Goal: Task Accomplishment & Management: Complete application form

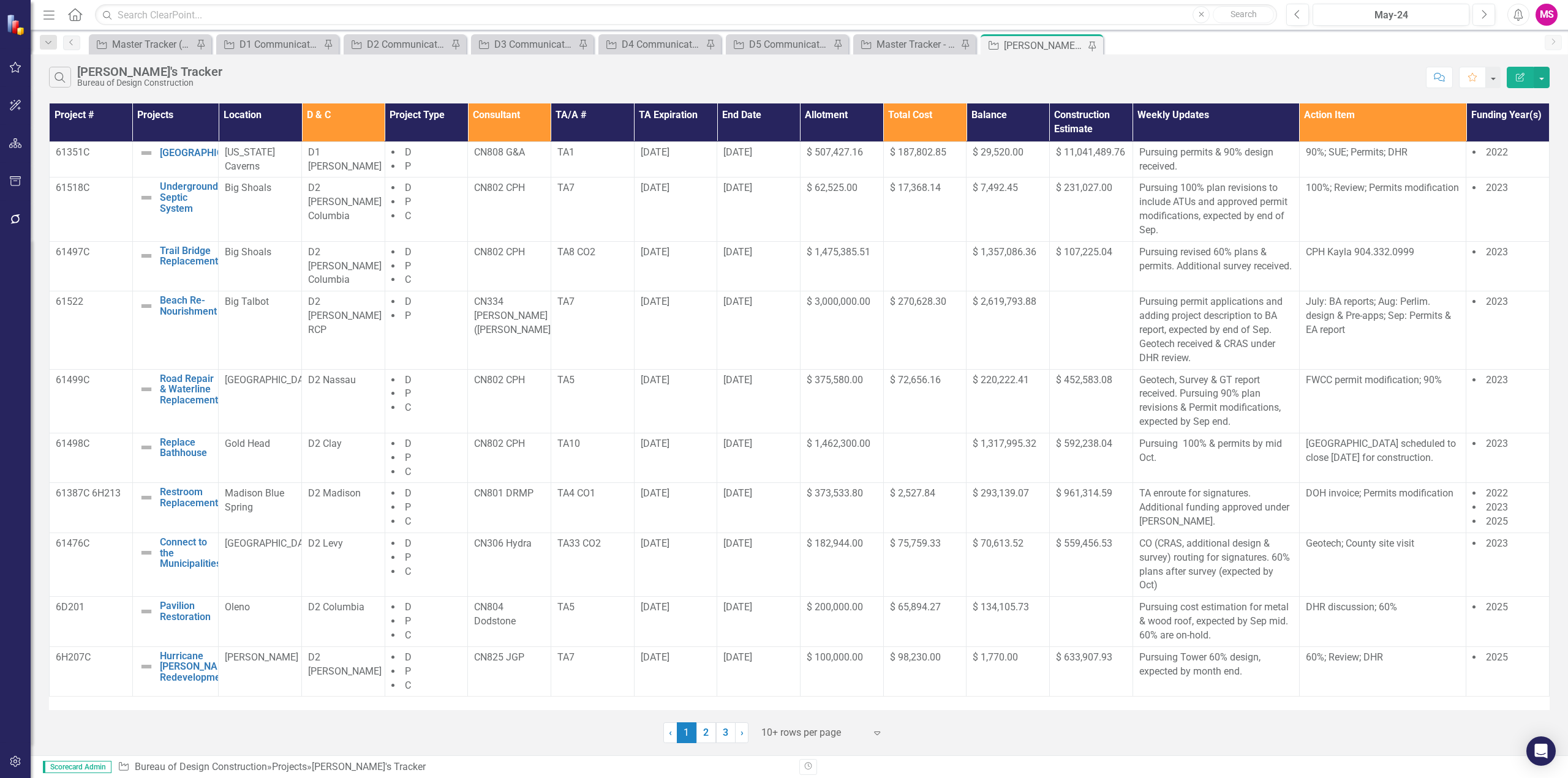
click at [806, 733] on div at bounding box center [813, 733] width 104 height 16
click at [797, 713] on div "Display All Rows" at bounding box center [824, 712] width 115 height 14
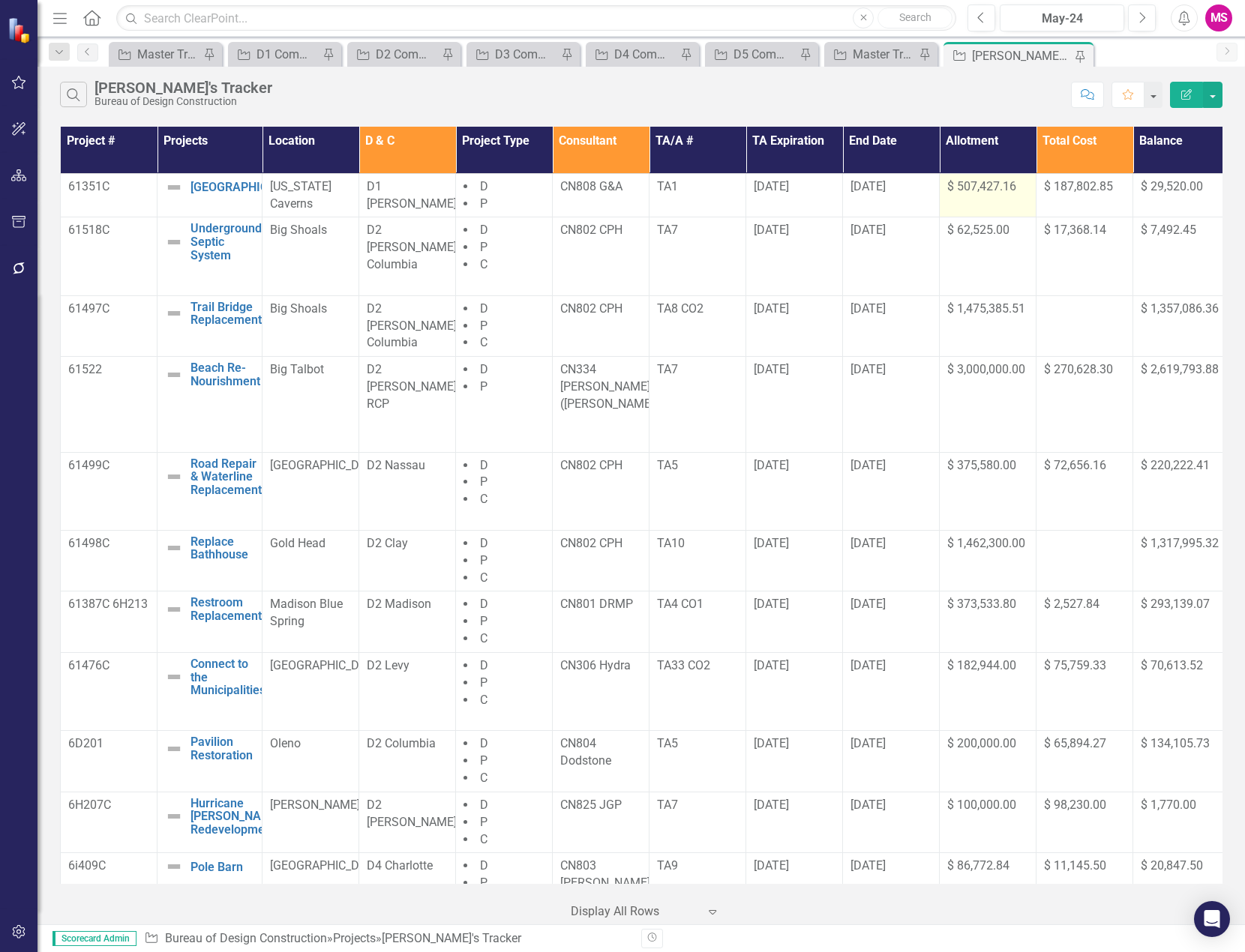
click at [993, 199] on td "$ 507,427.16" at bounding box center [988, 195] width 97 height 44
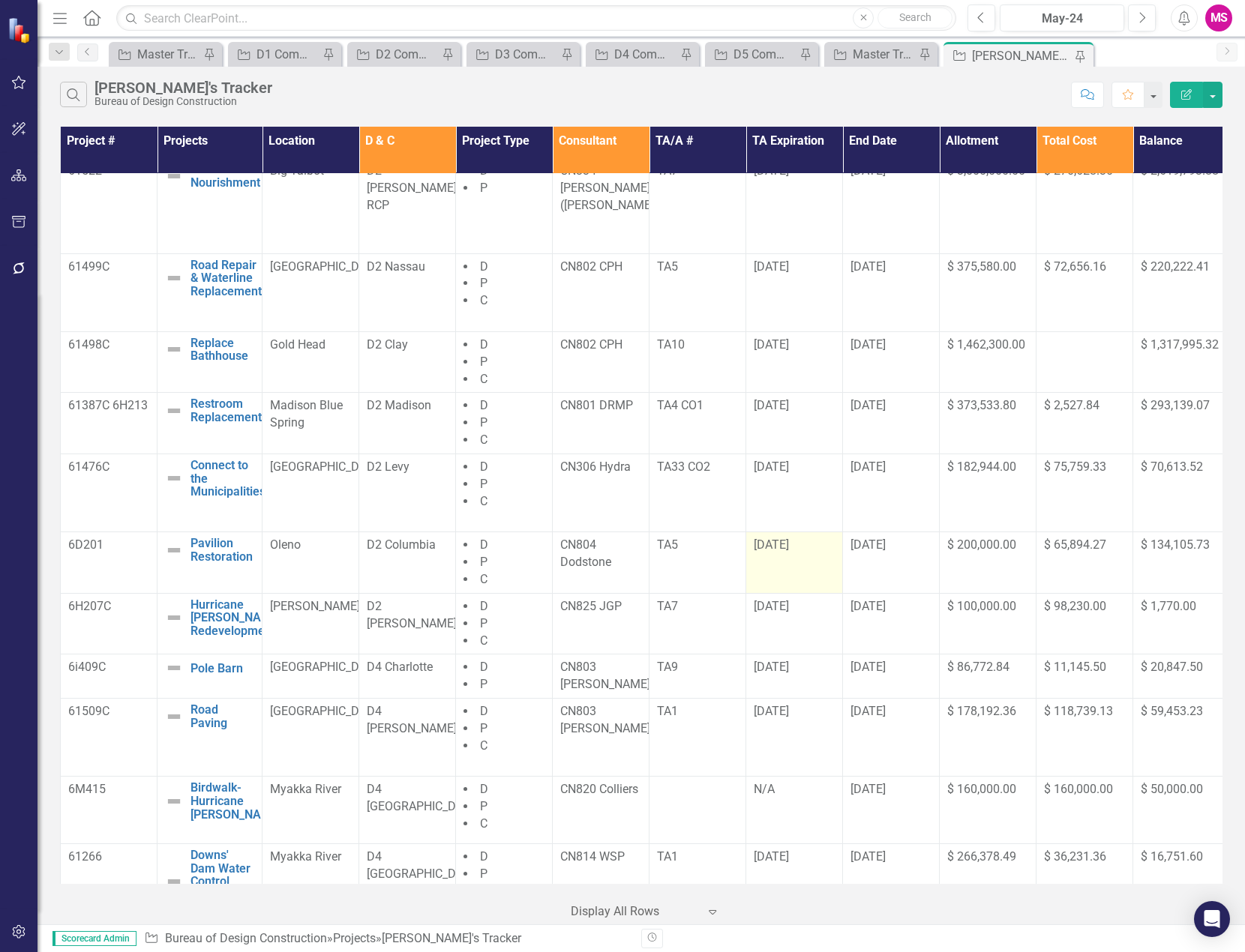
scroll to position [375, 0]
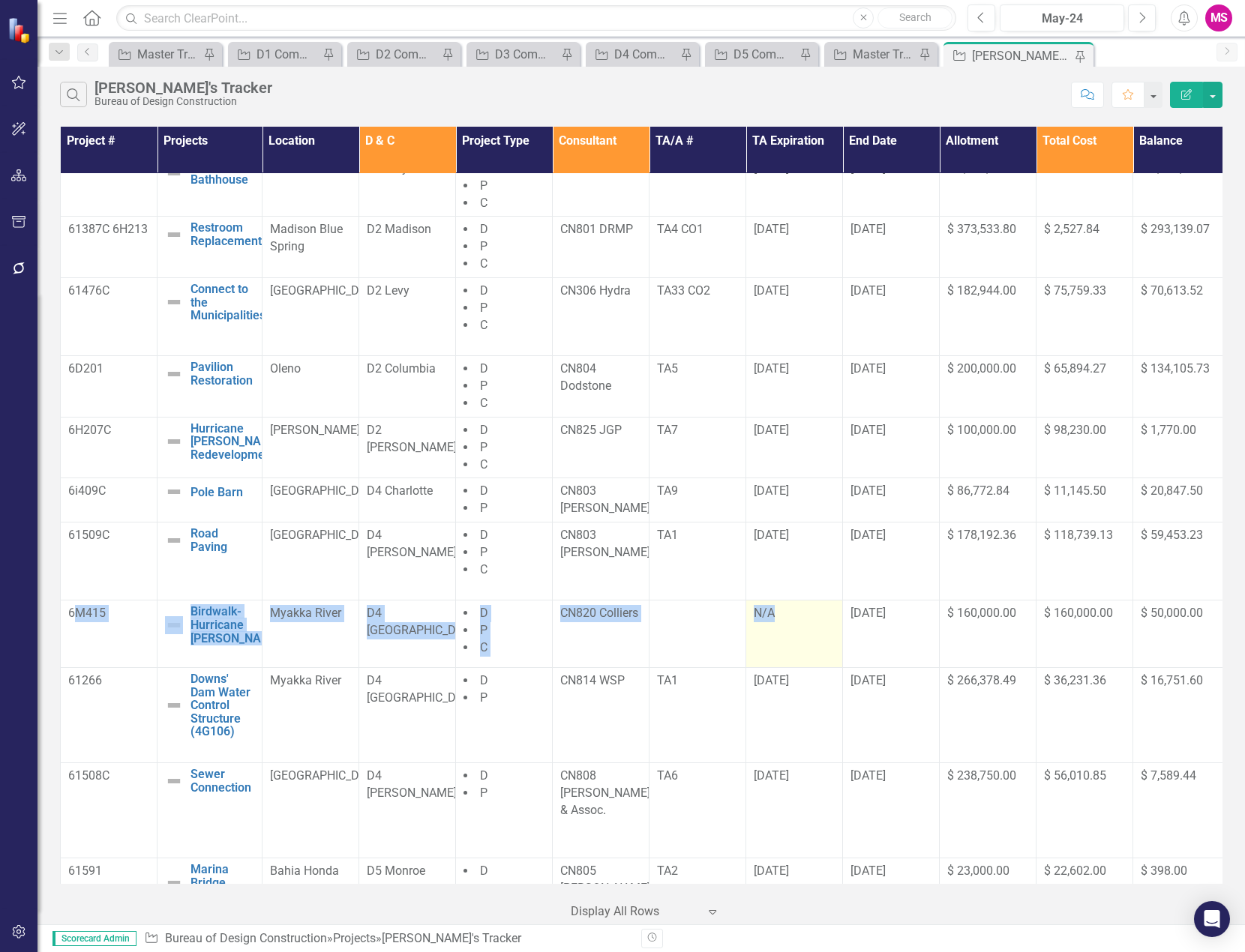
drag, startPoint x: 72, startPoint y: 641, endPoint x: 793, endPoint y: 649, distance: 721.0
click at [793, 649] on tr "6M415 Birdwalk- Hurricane [PERSON_NAME] Edit Edit Project Link Open Element Mya…" at bounding box center [935, 634] width 1749 height 67
click at [699, 613] on div at bounding box center [697, 613] width 81 height 18
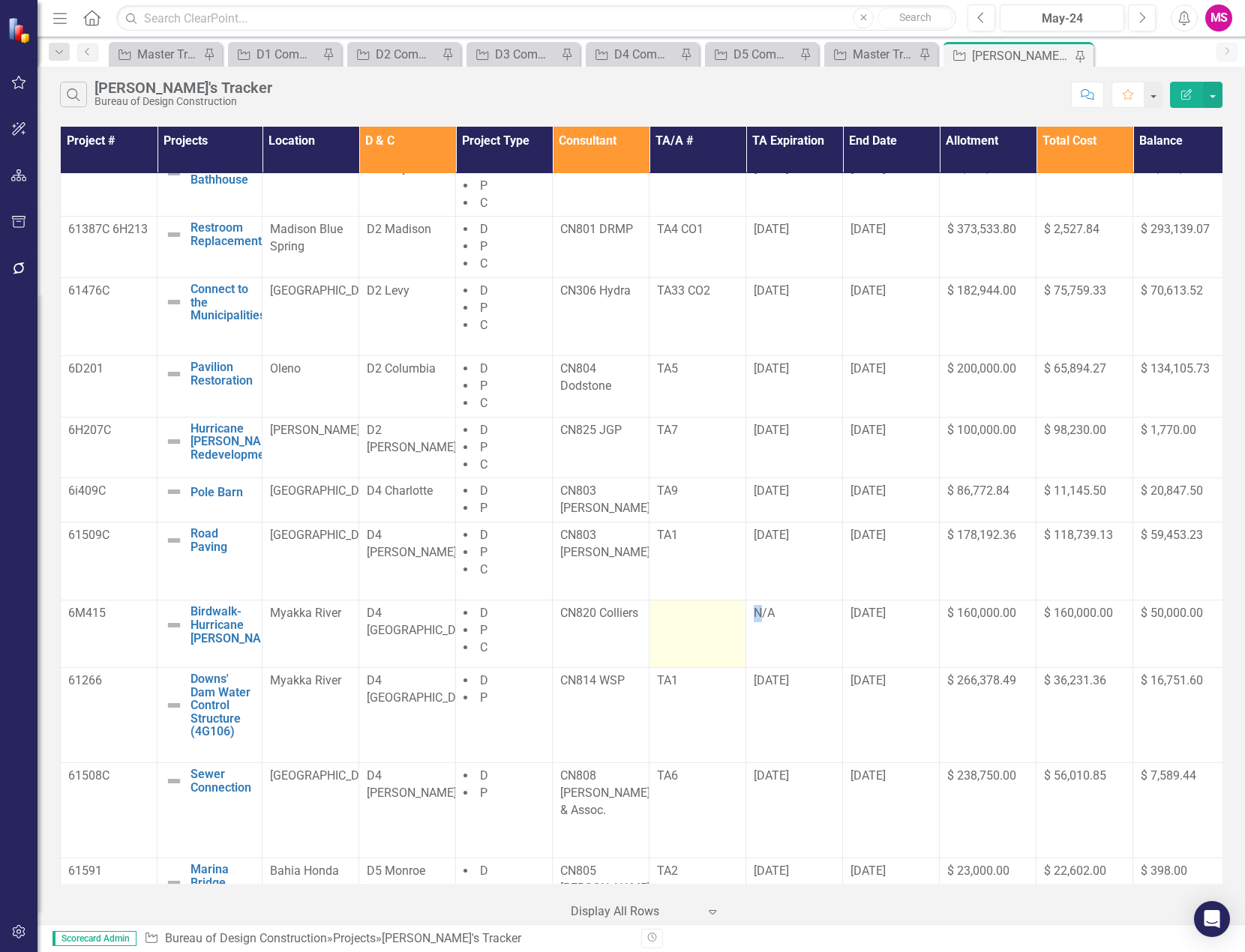
click at [698, 613] on div at bounding box center [697, 613] width 81 height 18
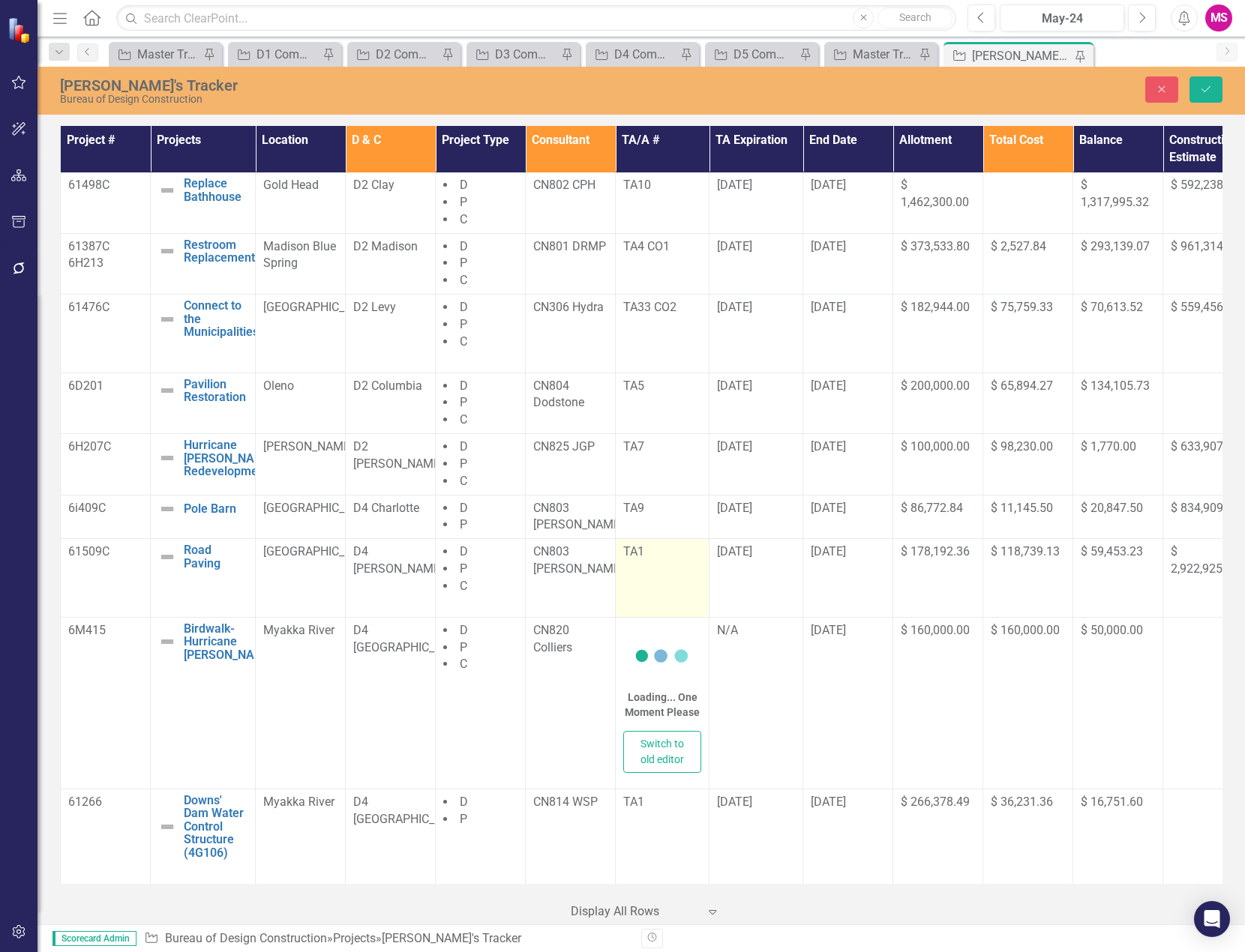
click at [698, 614] on td "TA1" at bounding box center [662, 578] width 94 height 78
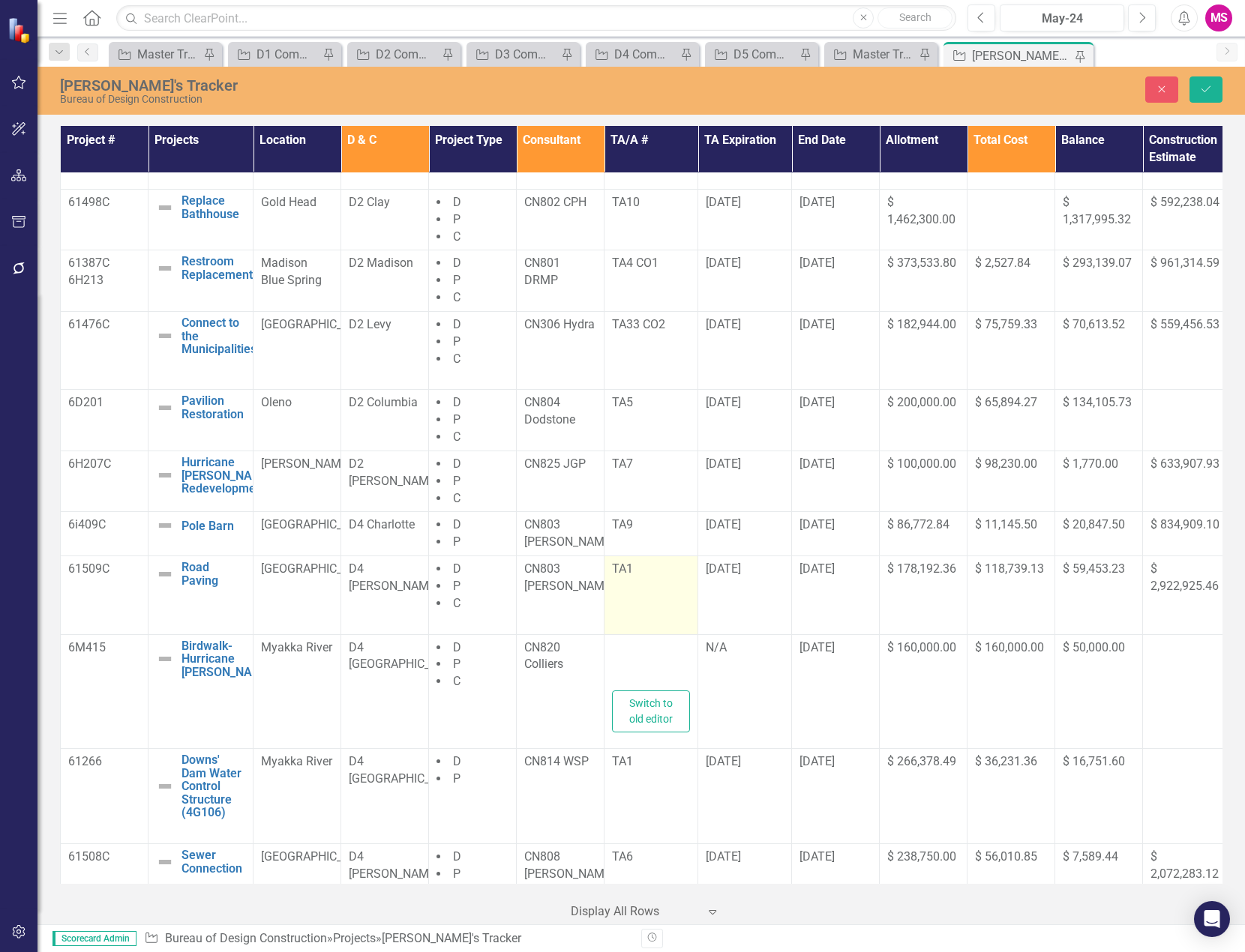
click at [642, 634] on td "TA1" at bounding box center [651, 595] width 94 height 78
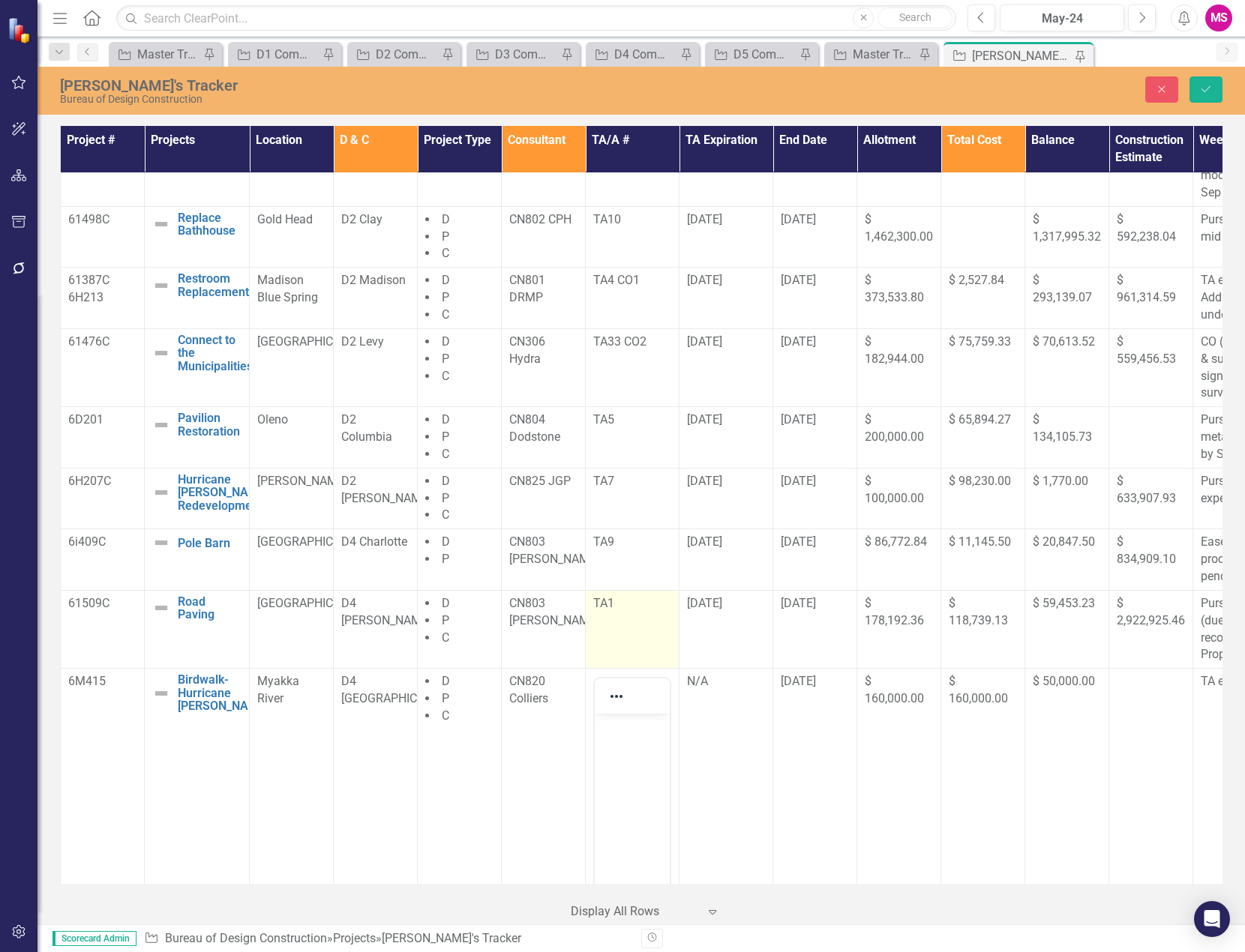
scroll to position [0, 0]
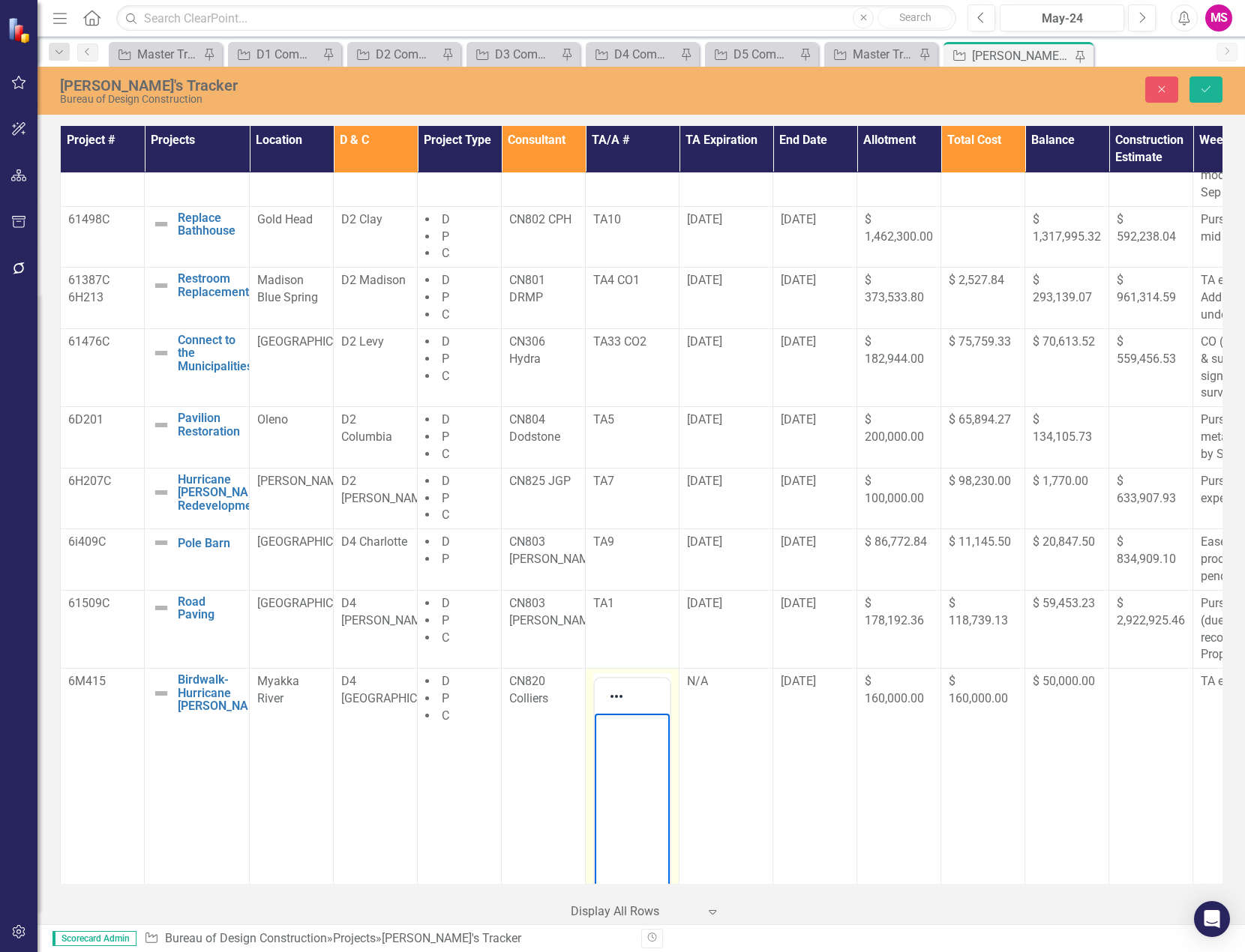
click at [626, 729] on p "Rich Text Area. Press ALT-0 for help." at bounding box center [631, 726] width 67 height 18
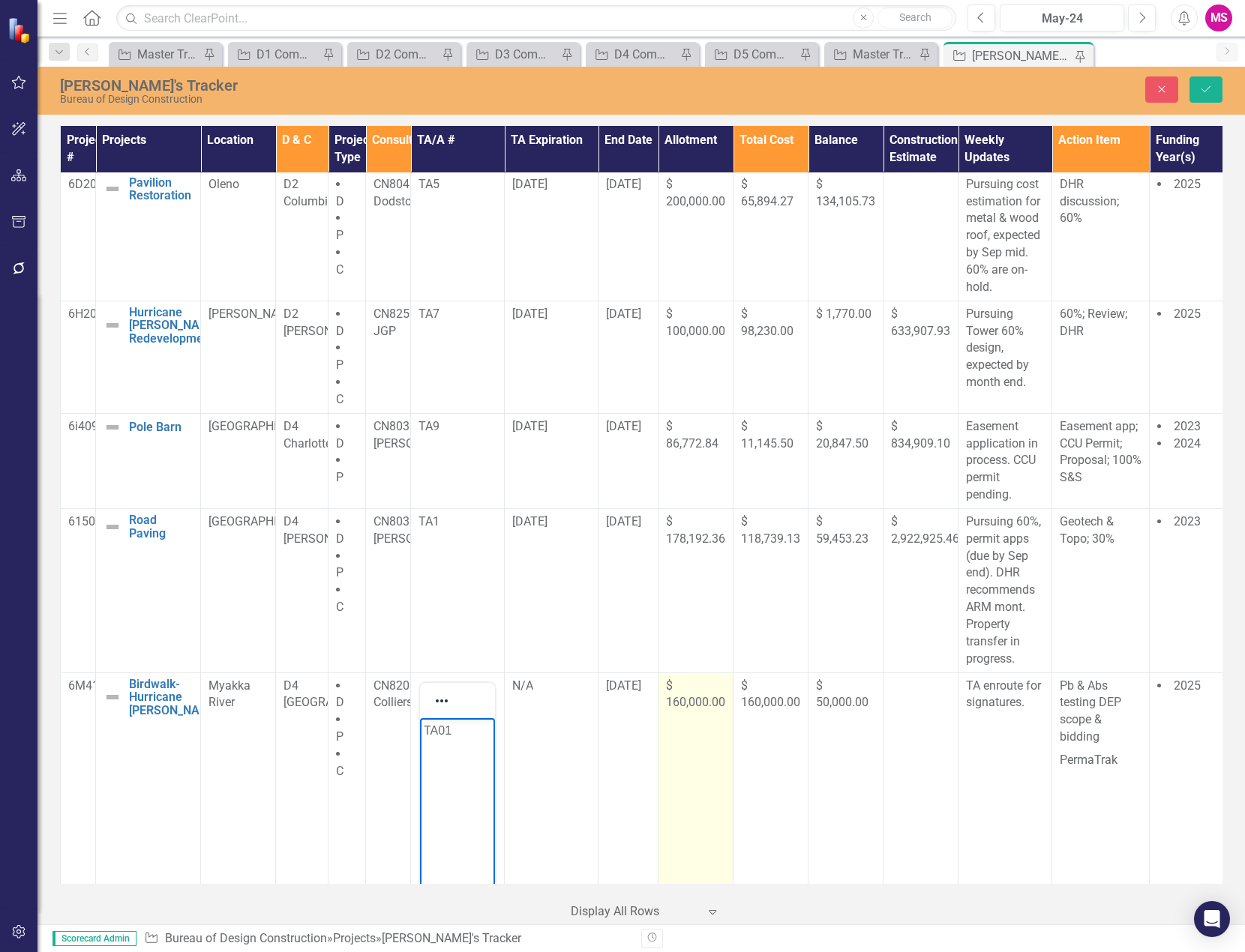
scroll to position [1355, 0]
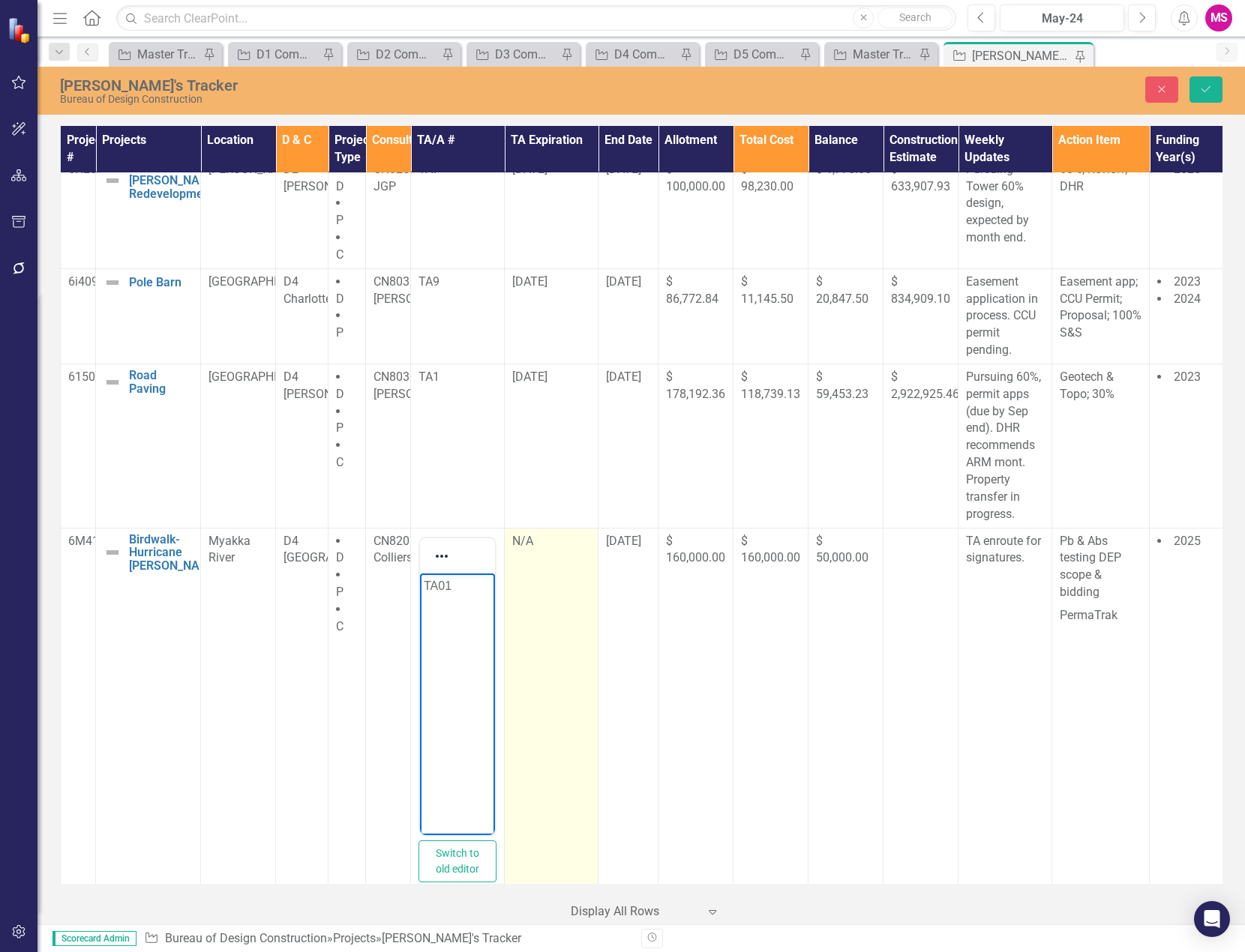
click at [542, 556] on td "N/A" at bounding box center [551, 713] width 94 height 370
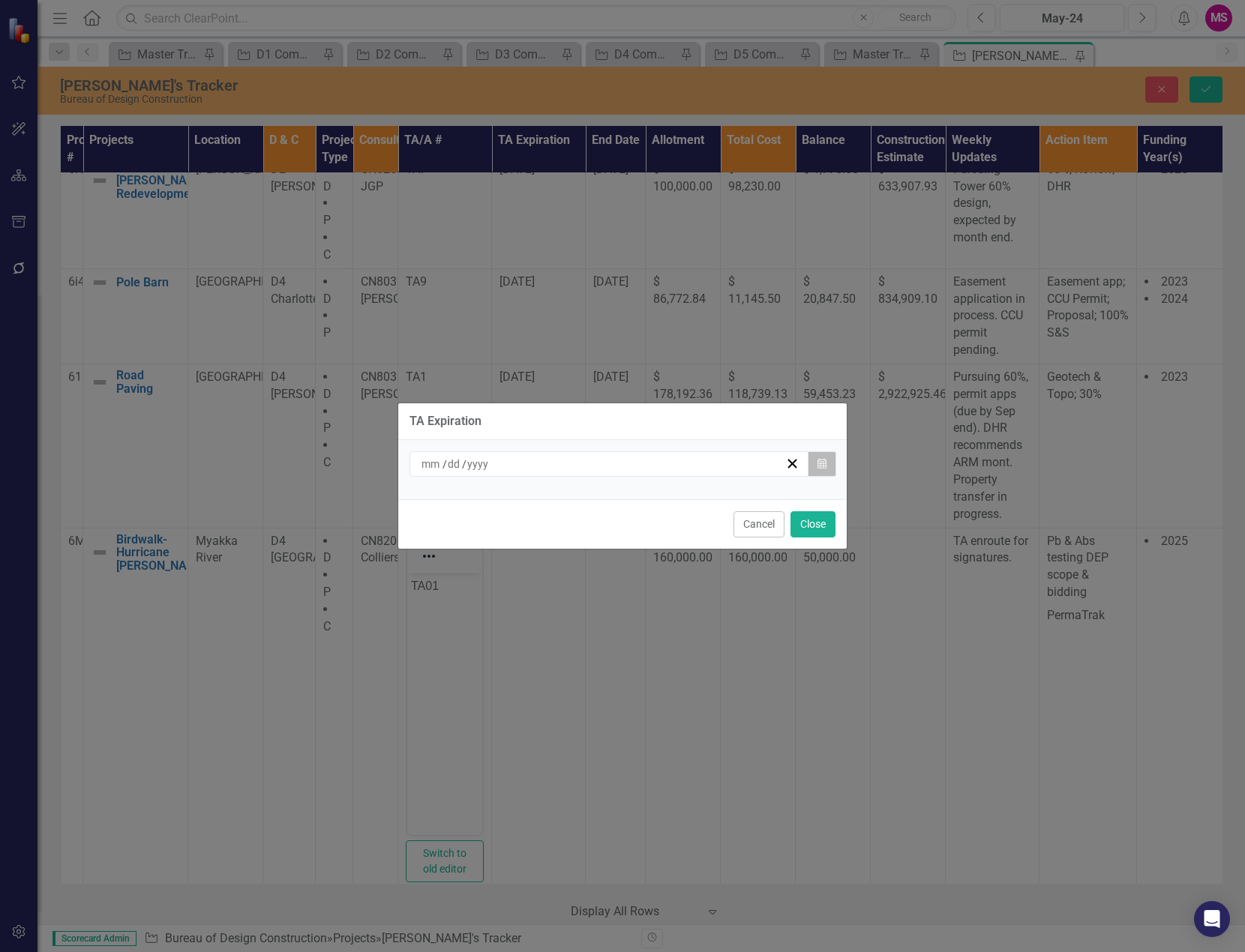
click at [819, 464] on icon "button" at bounding box center [822, 463] width 9 height 11
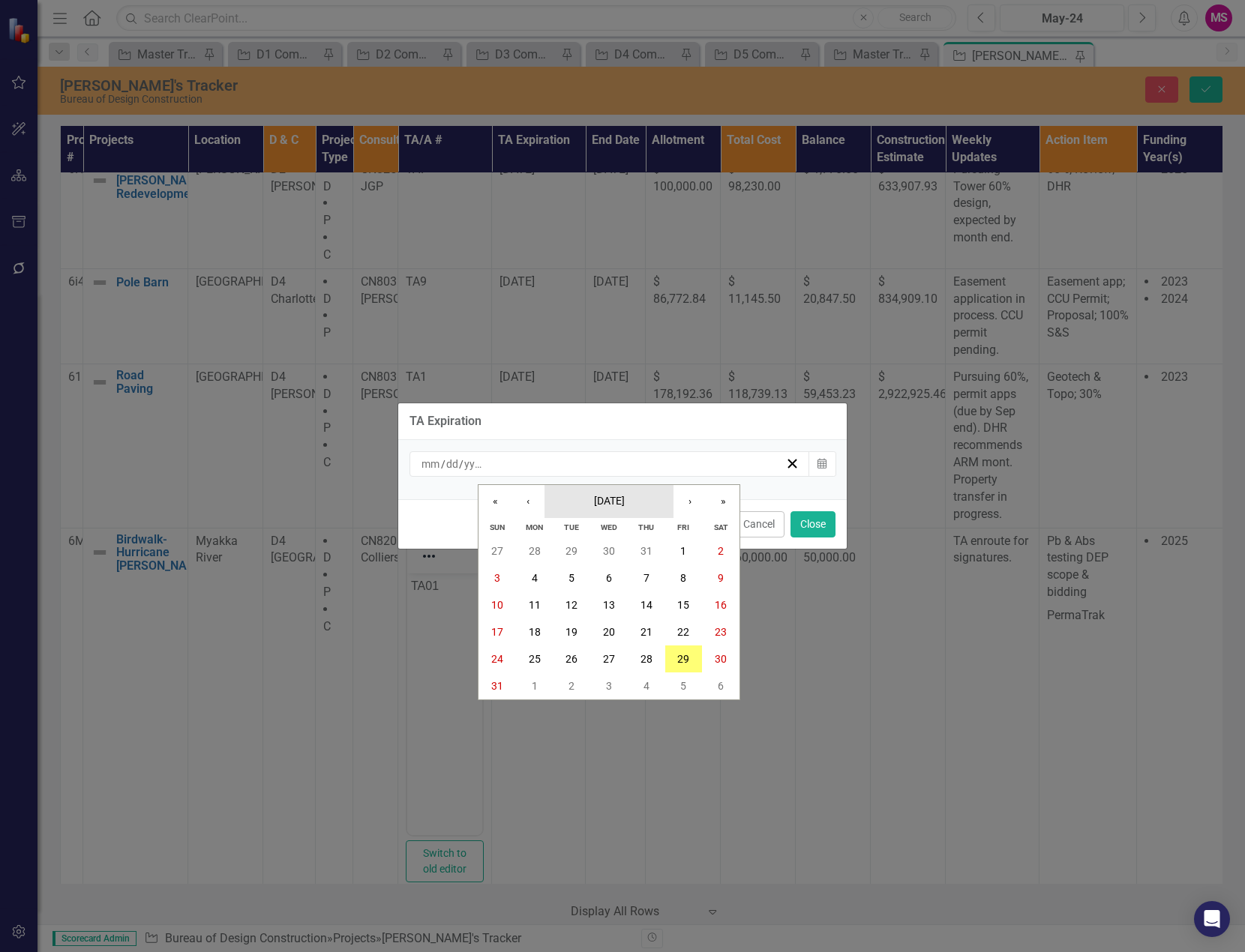
click at [623, 498] on span "[DATE]" at bounding box center [609, 500] width 31 height 12
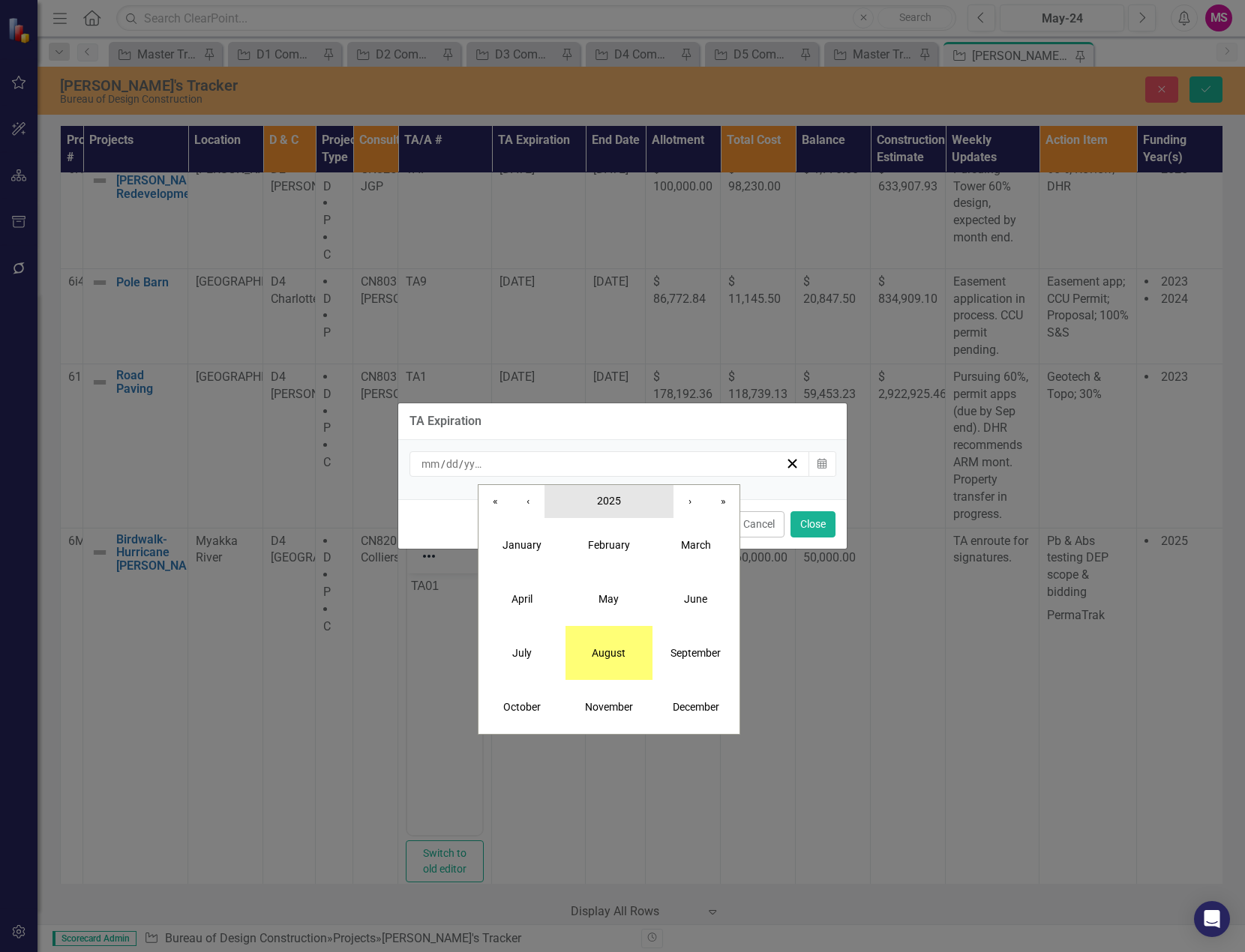
click at [603, 503] on span "2025" at bounding box center [608, 500] width 24 height 12
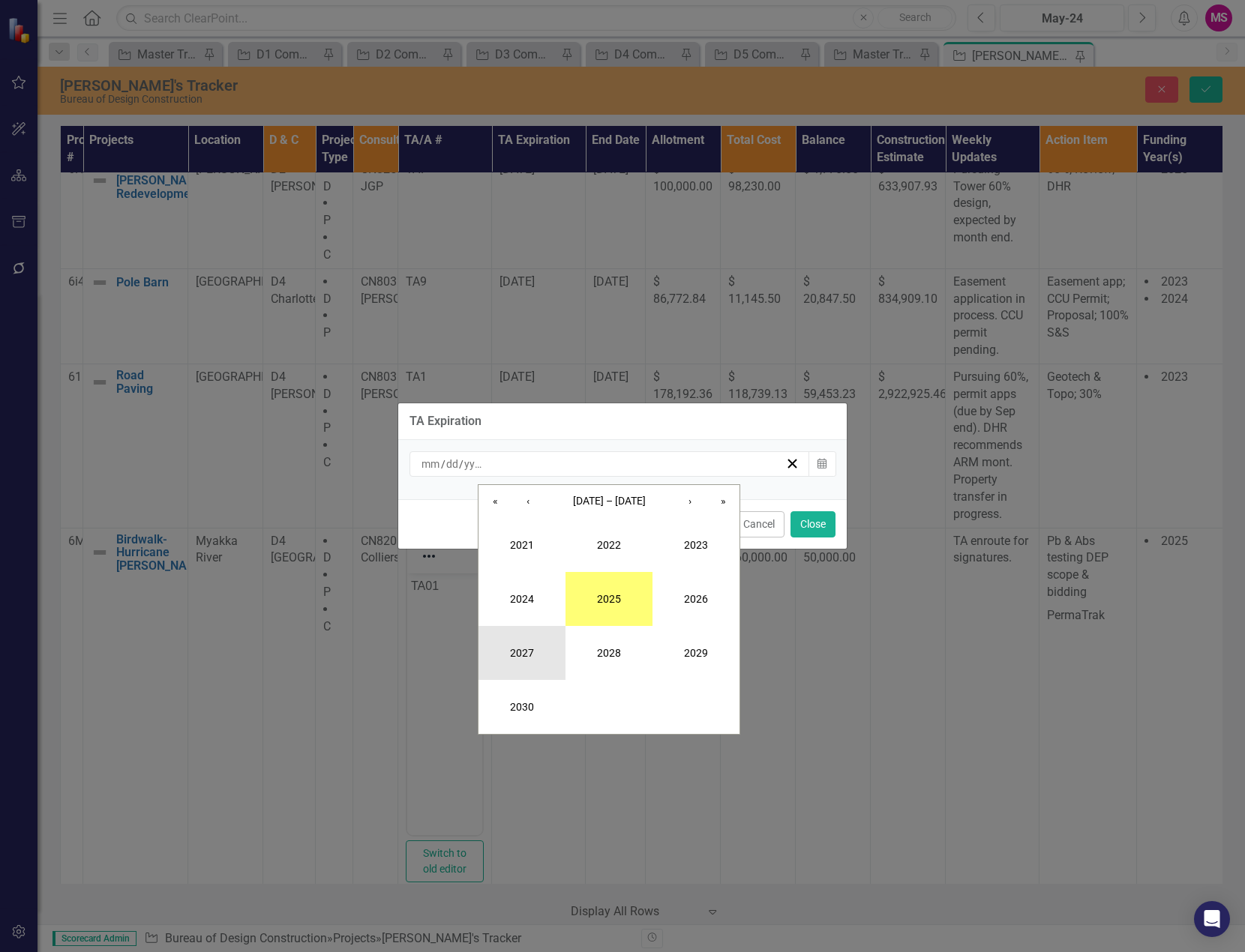
click at [528, 641] on button "2027" at bounding box center [521, 653] width 87 height 54
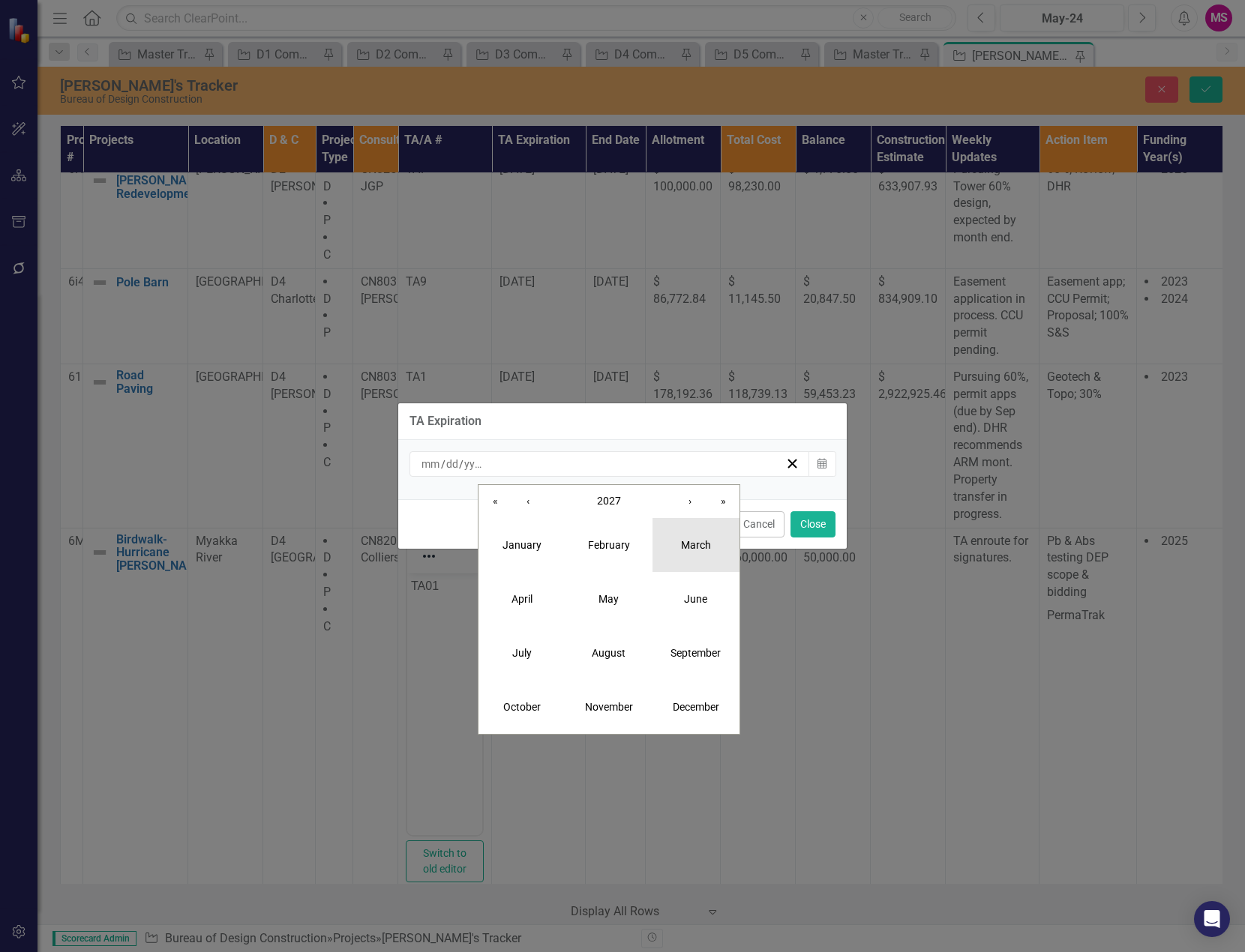
click at [685, 542] on abbr "March" at bounding box center [696, 545] width 30 height 12
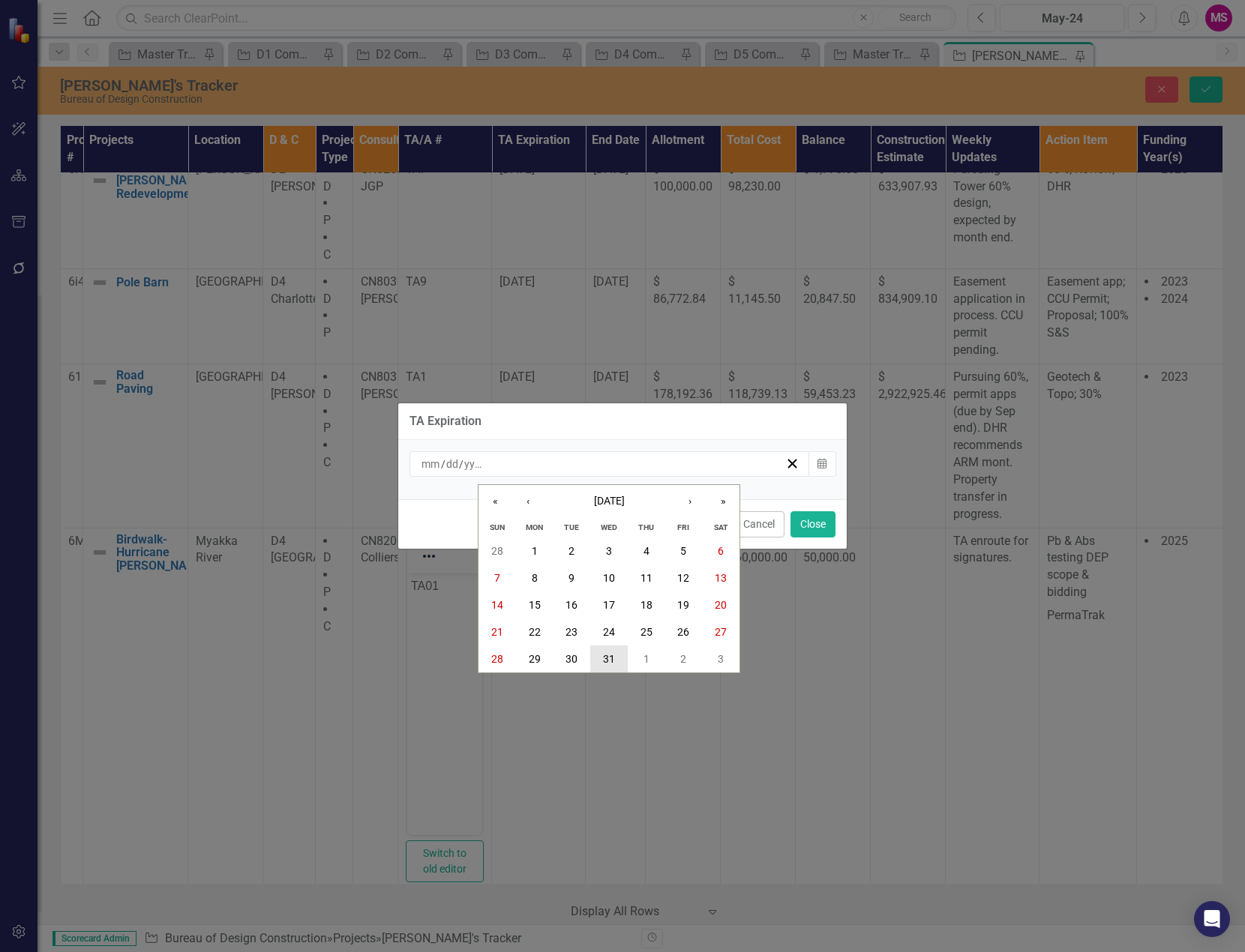
click at [612, 657] on abbr "31" at bounding box center [608, 658] width 12 height 12
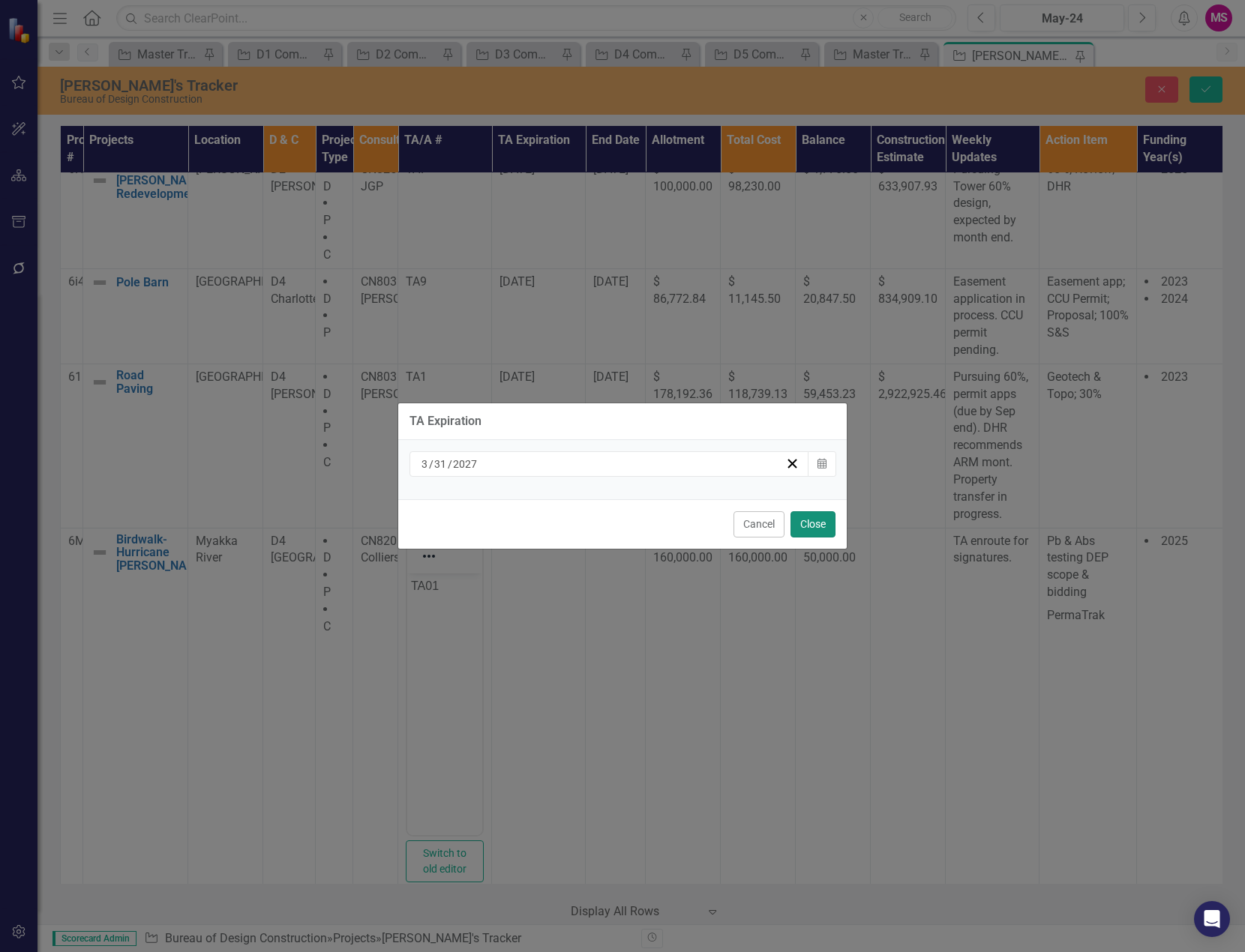
click at [809, 528] on button "Close" at bounding box center [813, 524] width 45 height 26
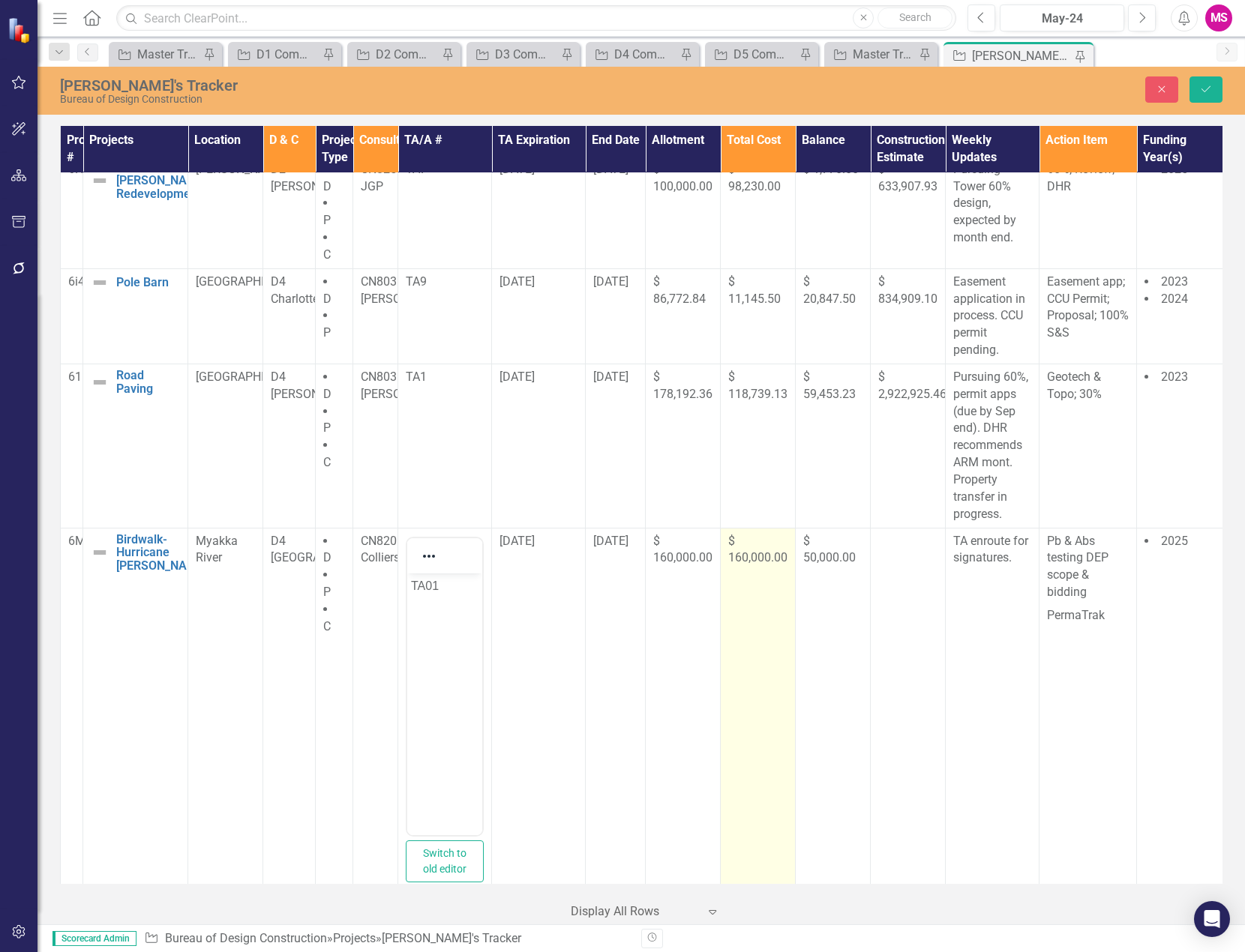
click at [754, 546] on span "$ 160,000.00" at bounding box center [758, 549] width 59 height 32
click at [754, 533] on input "160000" at bounding box center [758, 547] width 59 height 28
click at [756, 533] on input "160000" at bounding box center [758, 547] width 59 height 28
paste input "159919.96"
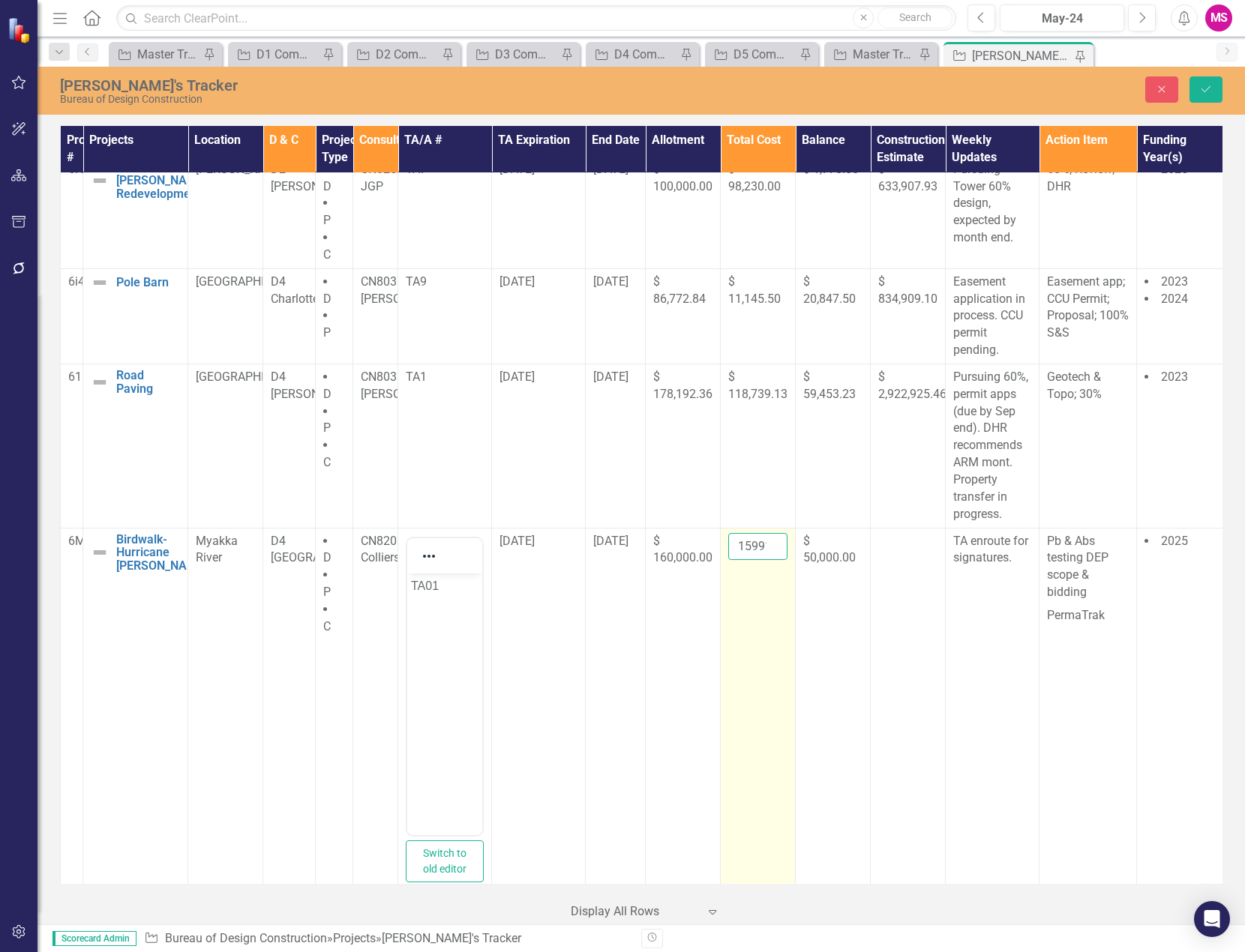
scroll to position [0, 29]
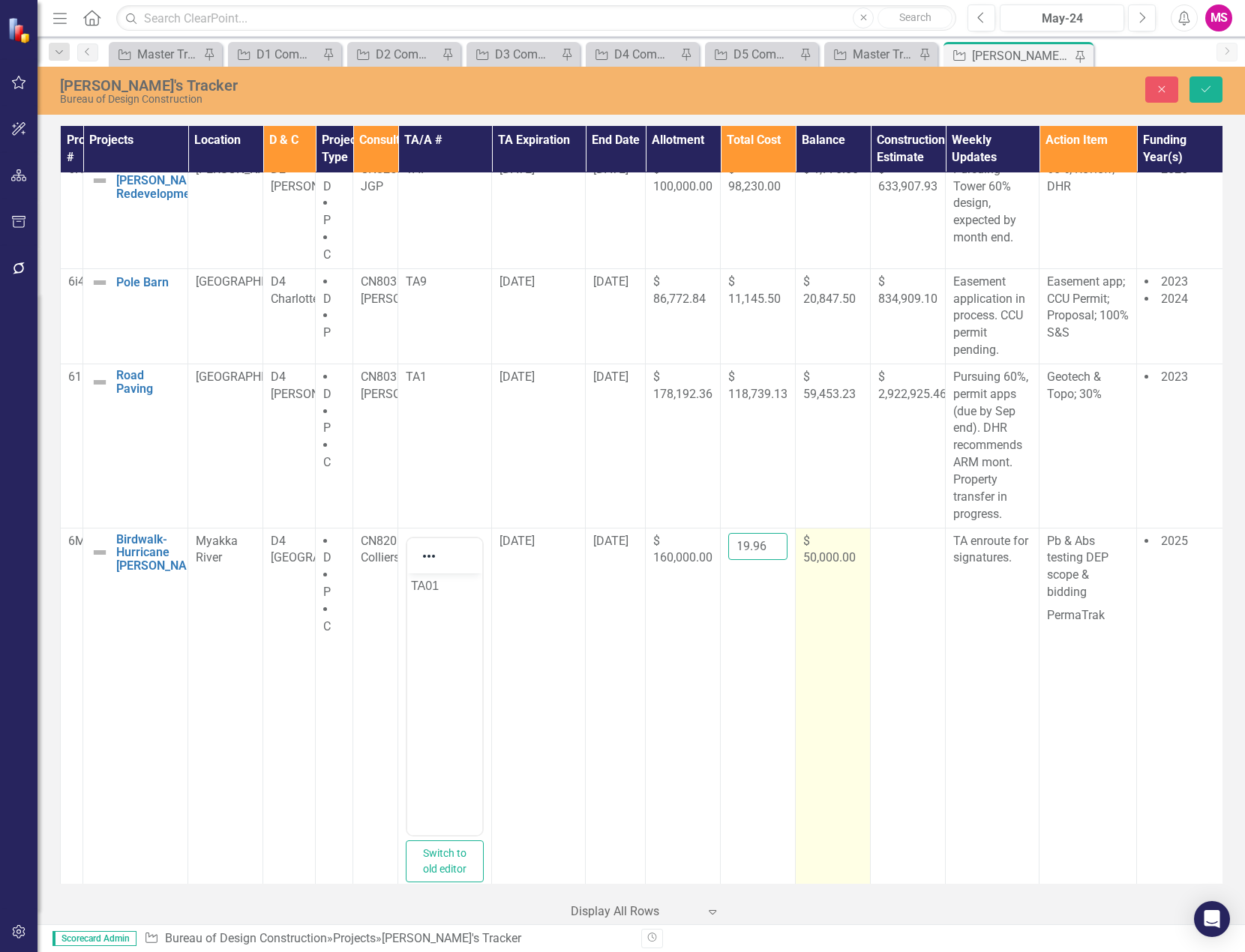
type input "159919.96"
click at [822, 546] on span "$ 50,000.00" at bounding box center [830, 549] width 53 height 32
click at [831, 533] on input "50000" at bounding box center [833, 547] width 59 height 28
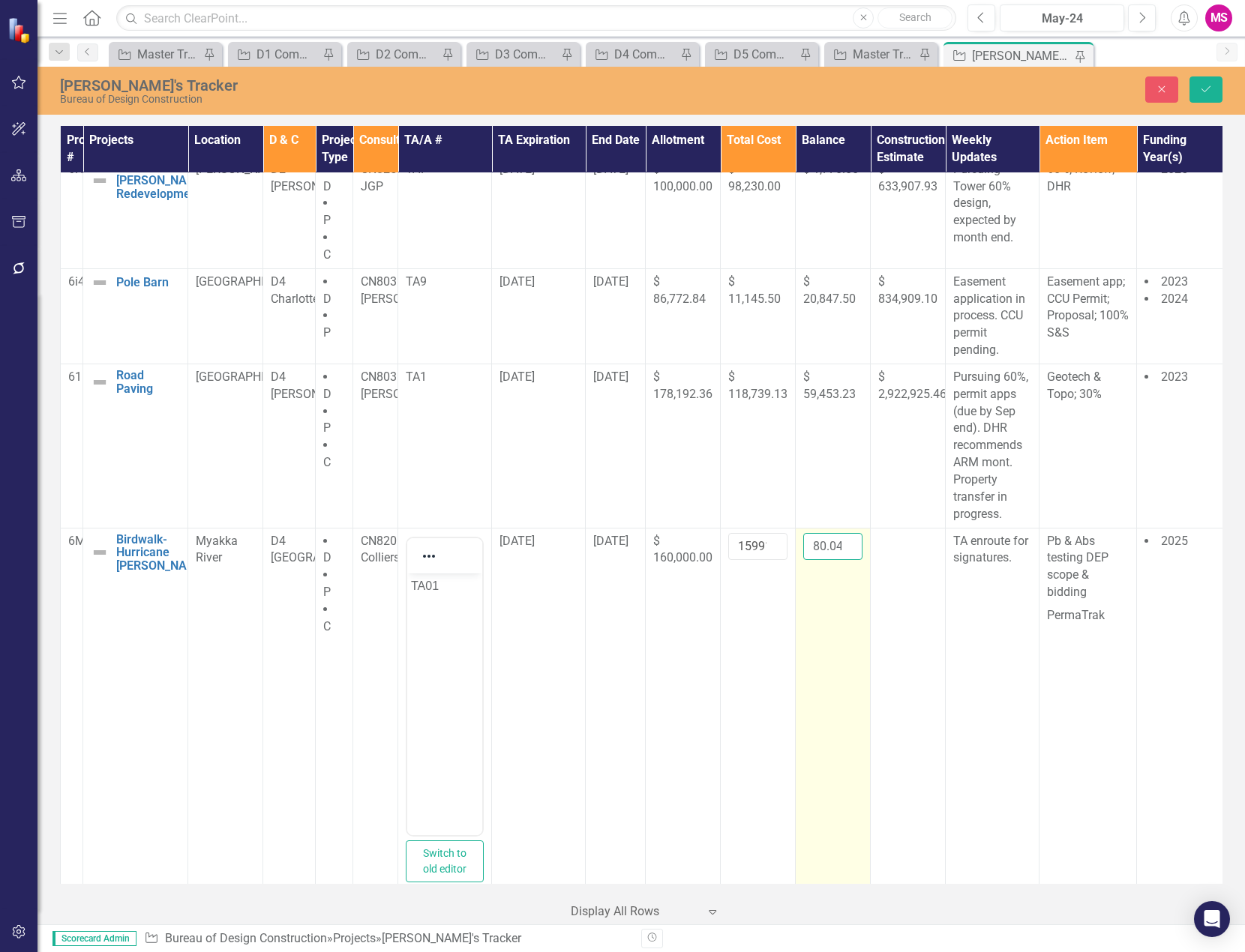
scroll to position [0, 2]
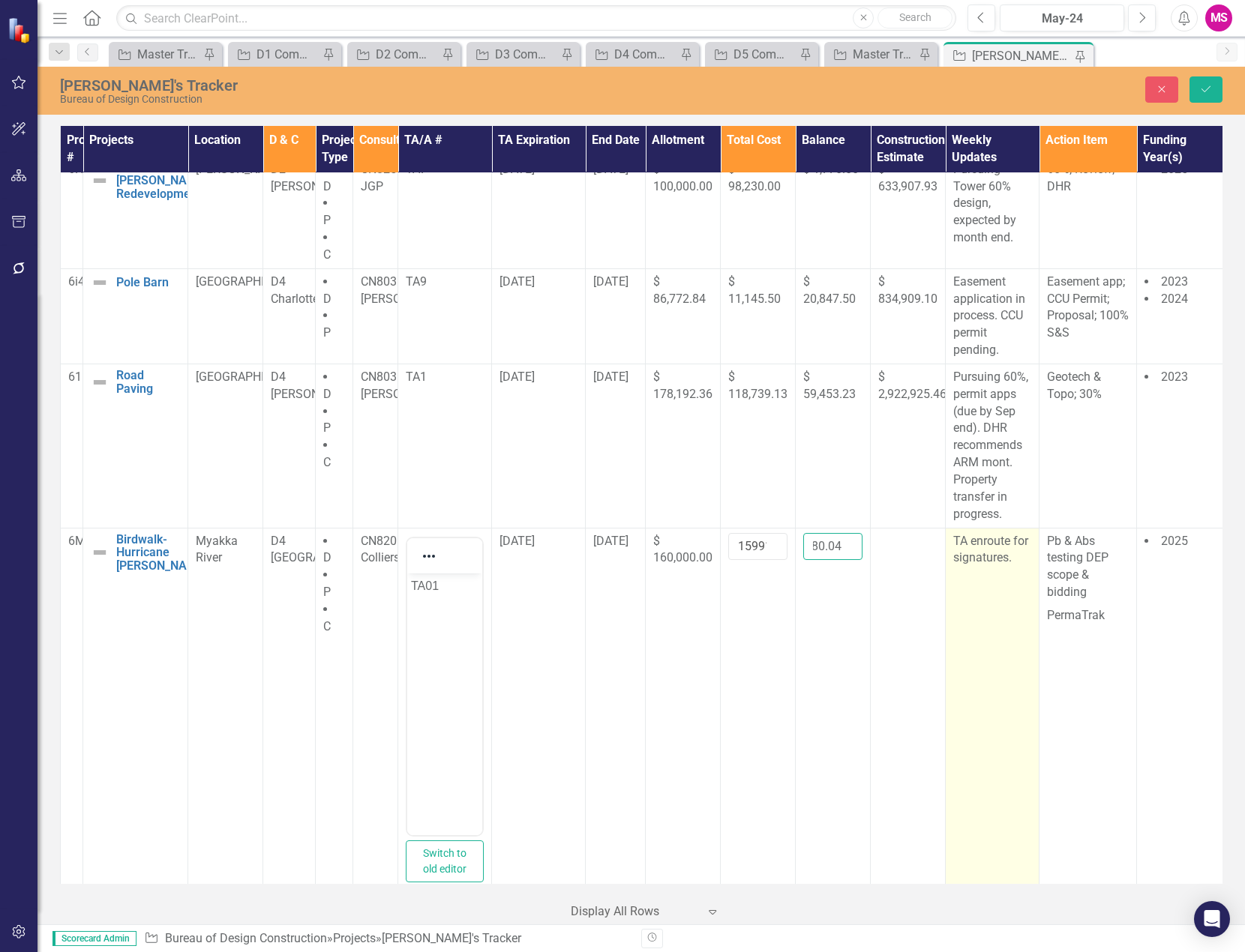
type input "80.04"
click at [986, 547] on p "TA enroute for signatures." at bounding box center [992, 550] width 78 height 35
click at [997, 555] on td "TA enroute for signatures." at bounding box center [992, 713] width 94 height 370
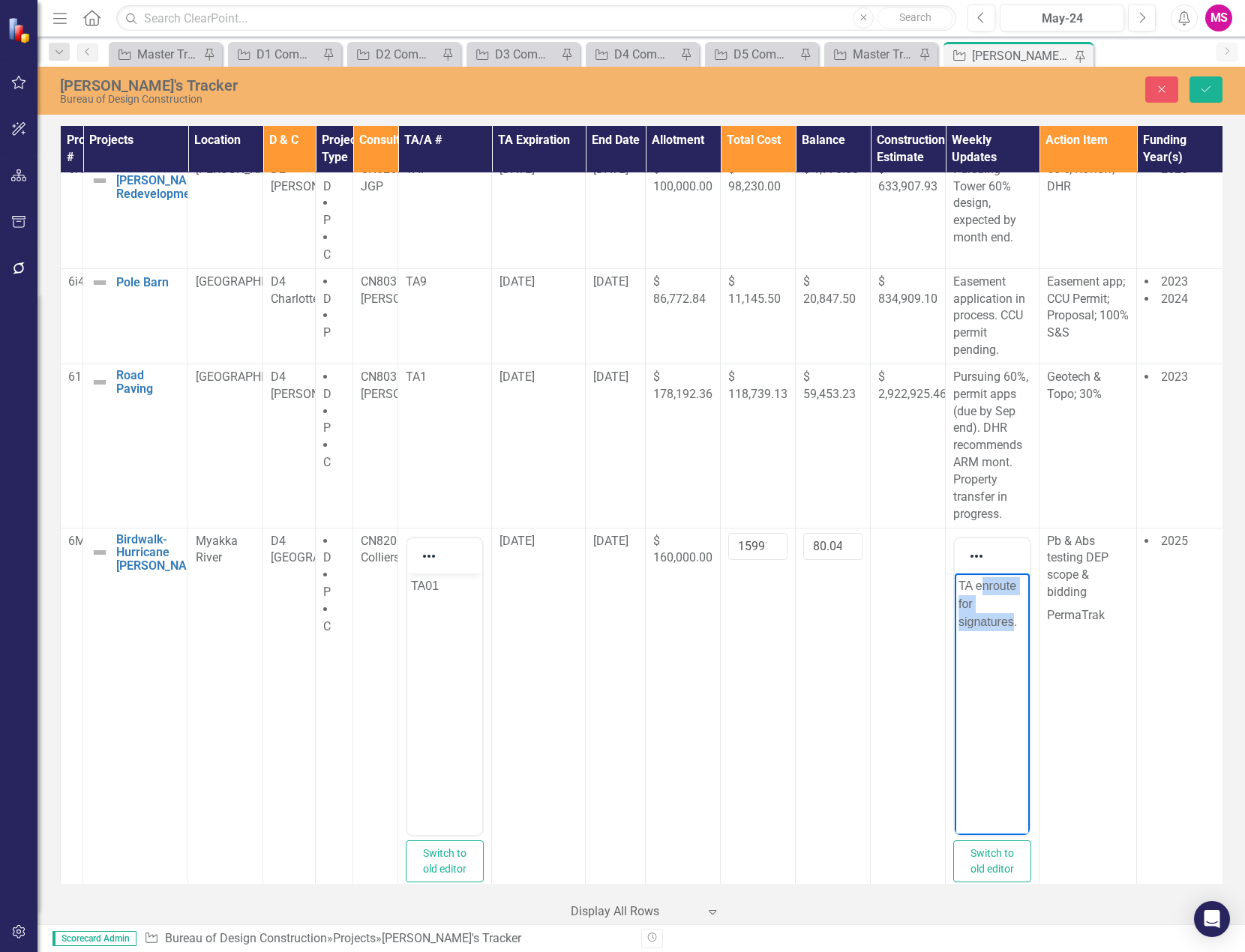
drag, startPoint x: 981, startPoint y: 584, endPoint x: 1013, endPoint y: 617, distance: 46.0
click at [1013, 617] on p "TA enroute for signatures." at bounding box center [992, 603] width 67 height 54
click at [1018, 587] on p "TA executed ." at bounding box center [992, 594] width 67 height 36
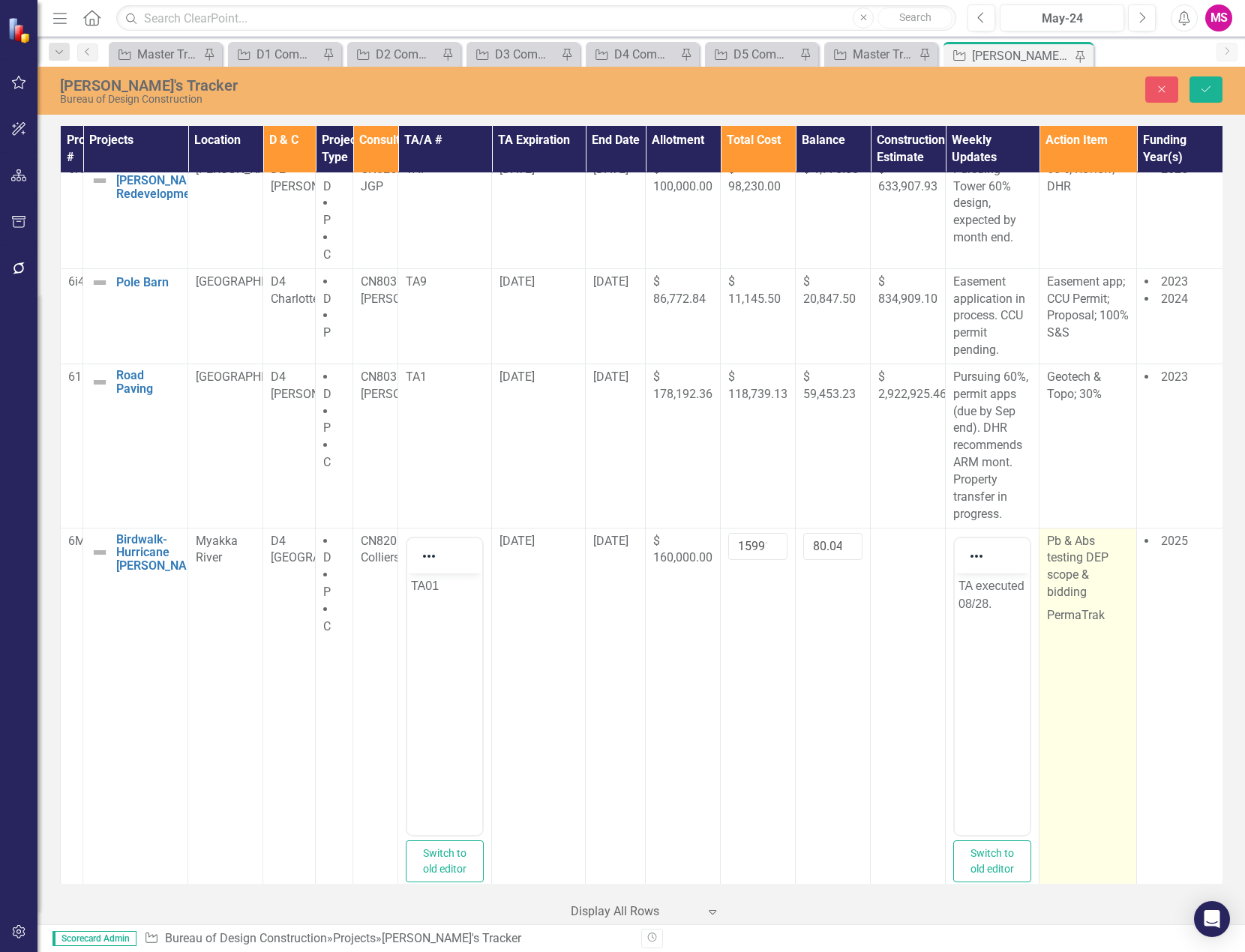
click at [1067, 555] on p "Pb & Abs testing DEP scope & bidding" at bounding box center [1087, 569] width 81 height 71
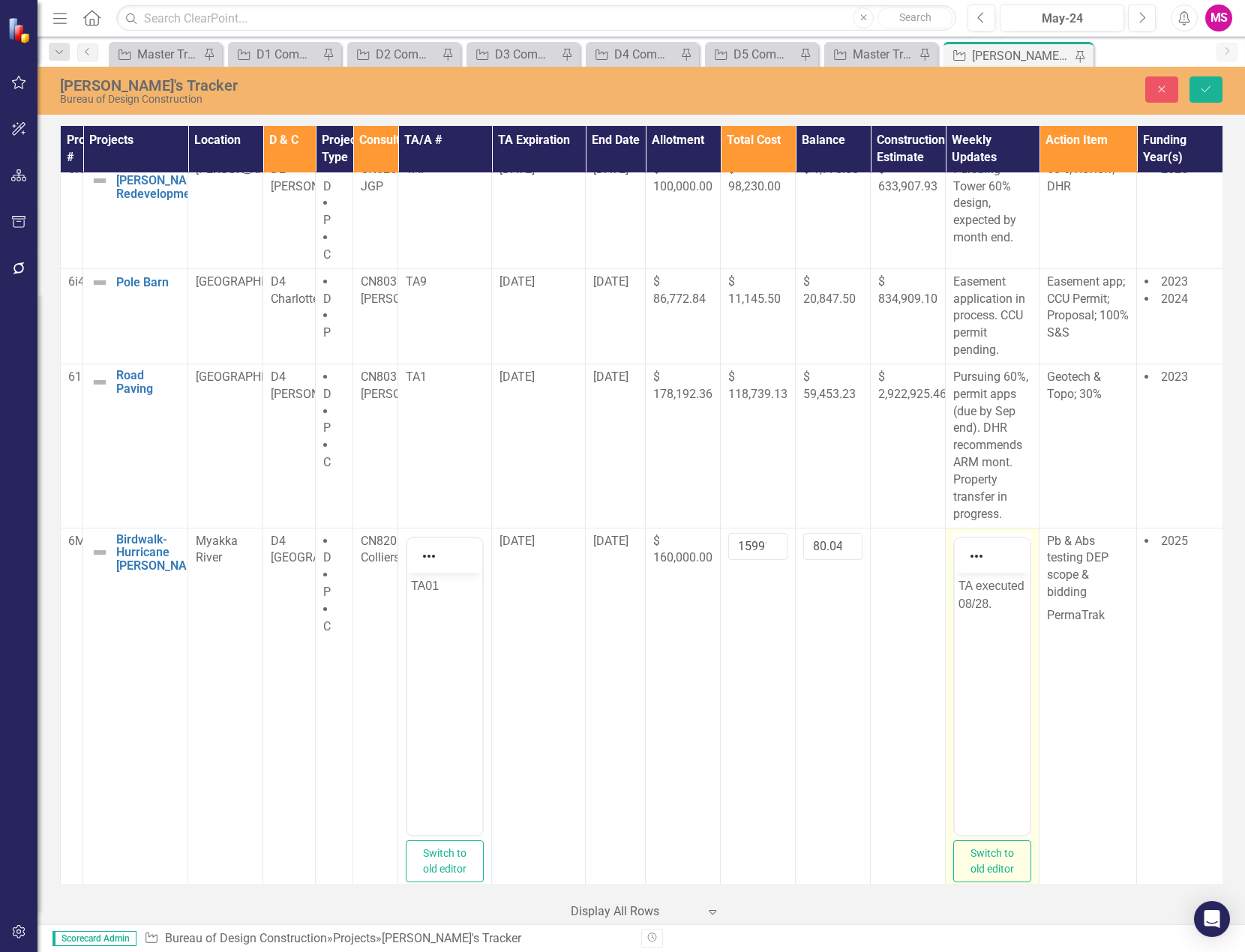
click at [1003, 603] on p "TA executed 08/28." at bounding box center [992, 594] width 67 height 36
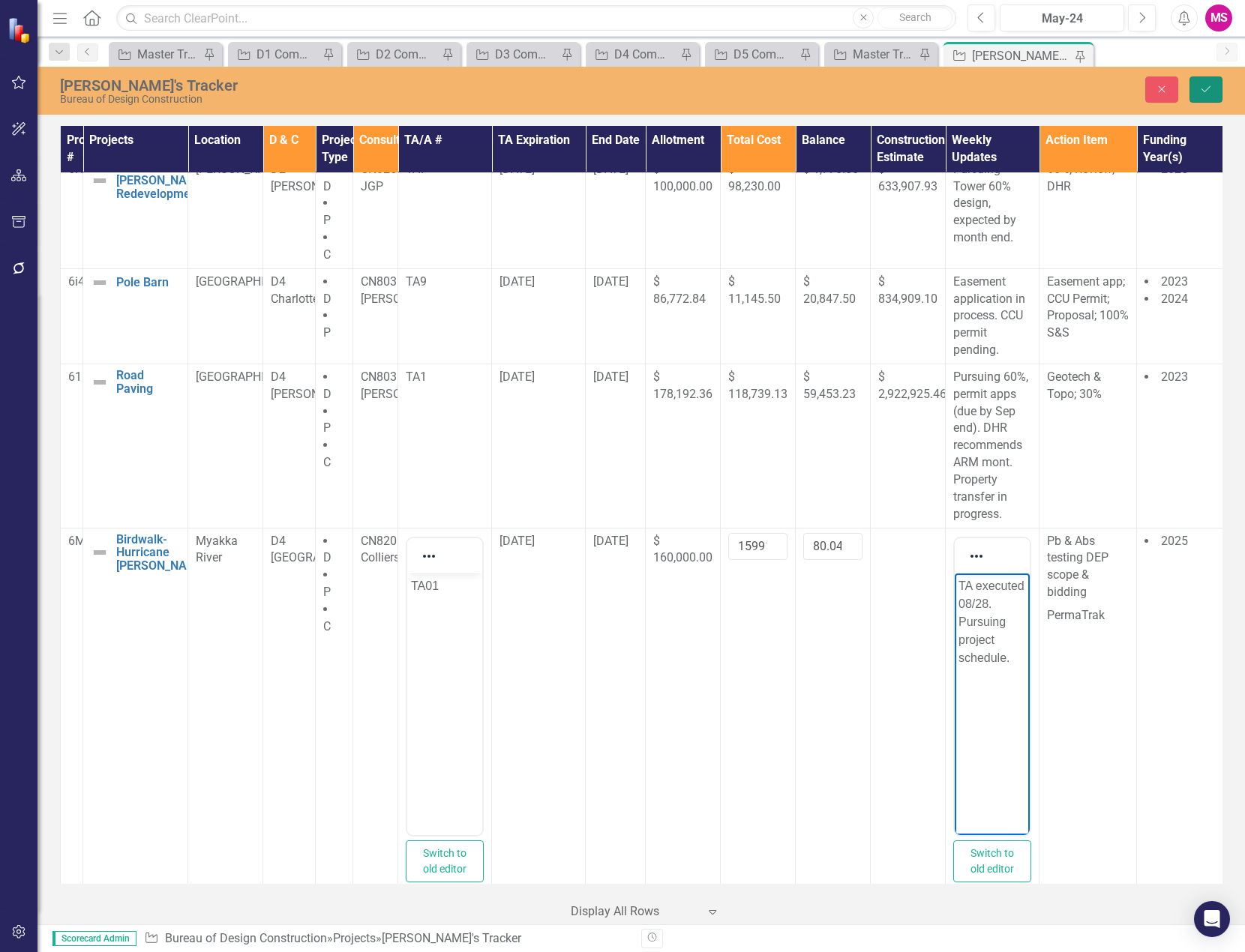
click at [1212, 79] on button "Save" at bounding box center [1205, 90] width 33 height 26
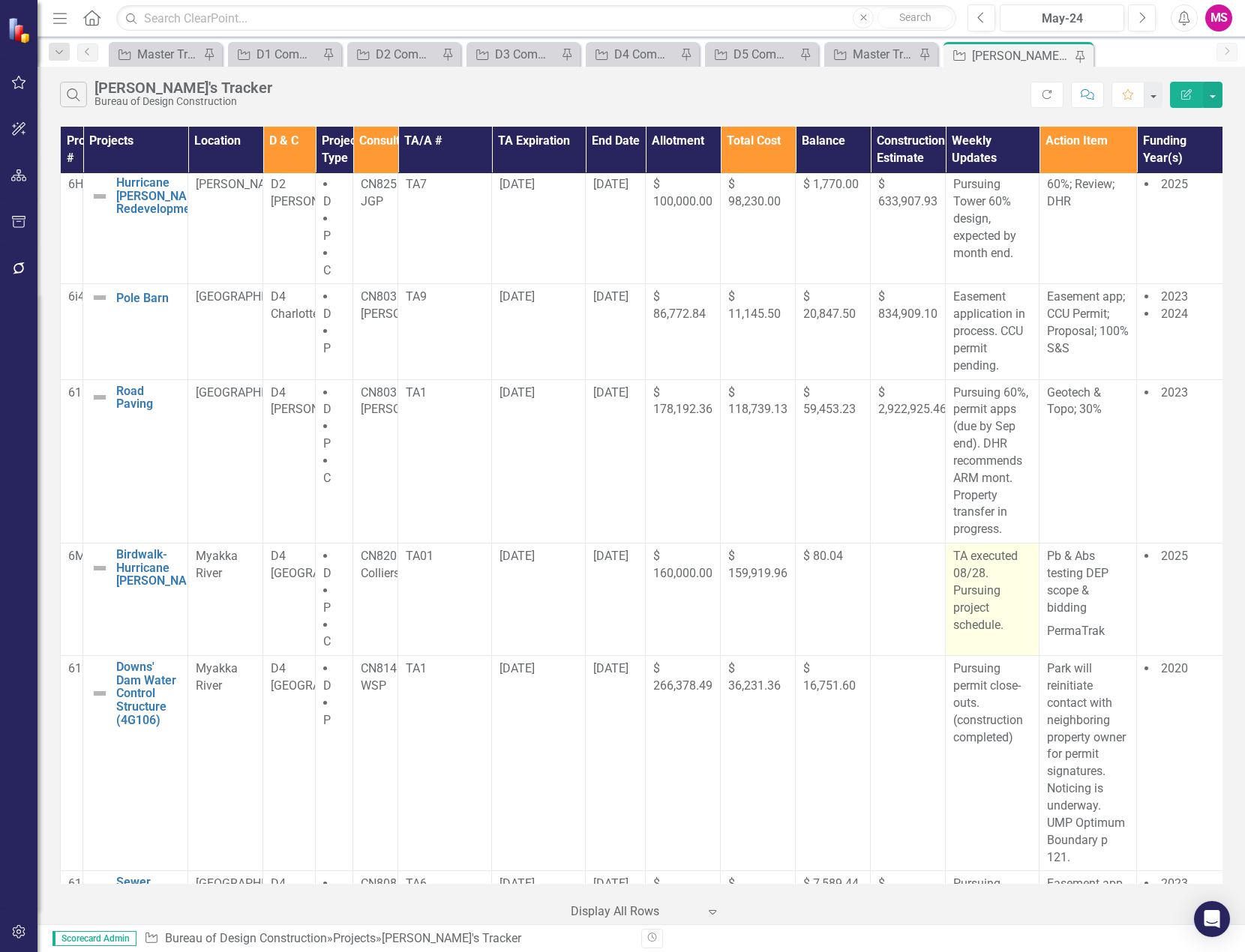
scroll to position [1349, 0]
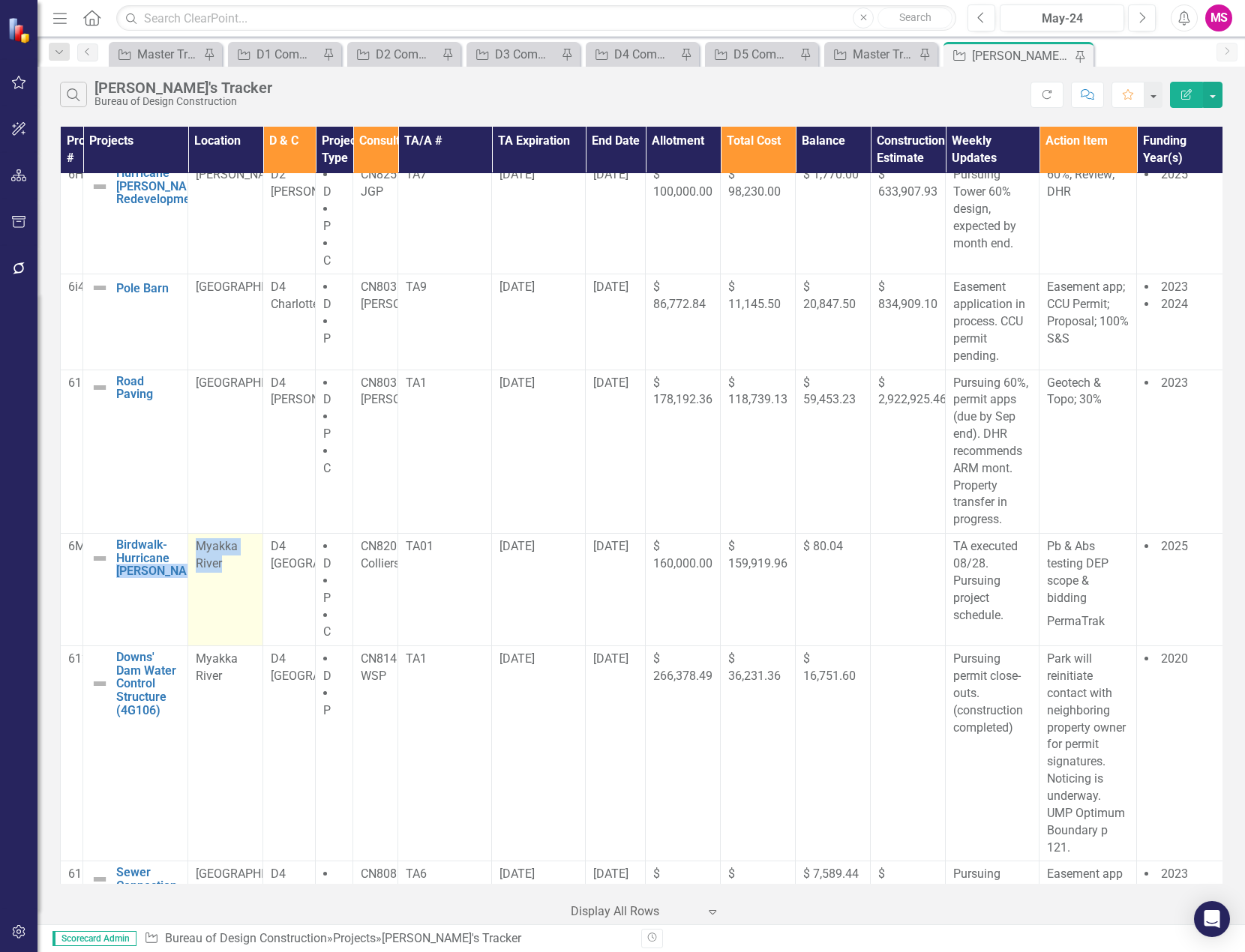
drag, startPoint x: 120, startPoint y: 579, endPoint x: 211, endPoint y: 583, distance: 91.1
click at [233, 580] on tr "6M415 Birdwalk- Hurricane [PERSON_NAME] Edit Edit Project Link Open Element Mya…" at bounding box center [645, 589] width 1170 height 112
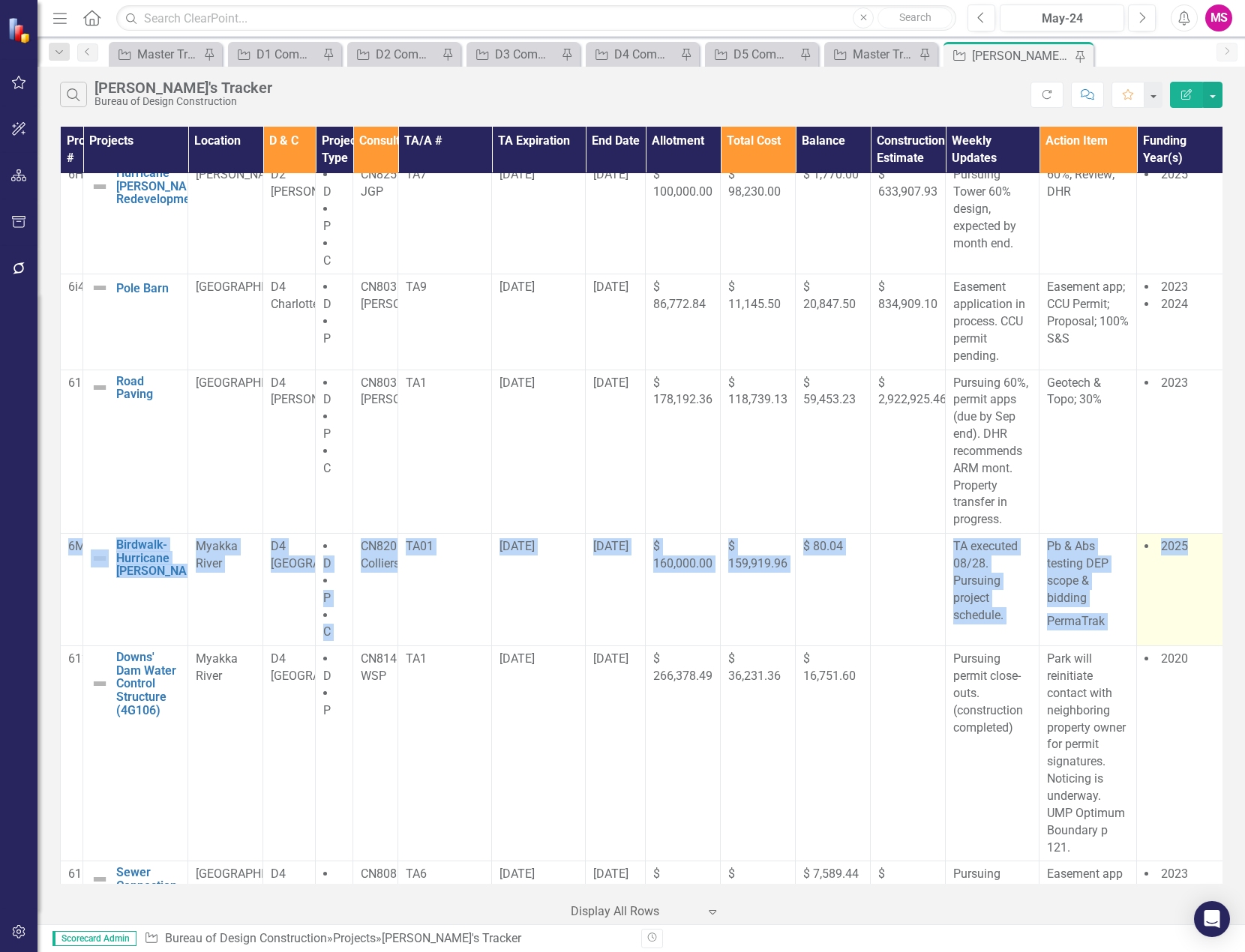
scroll to position [1349, 19]
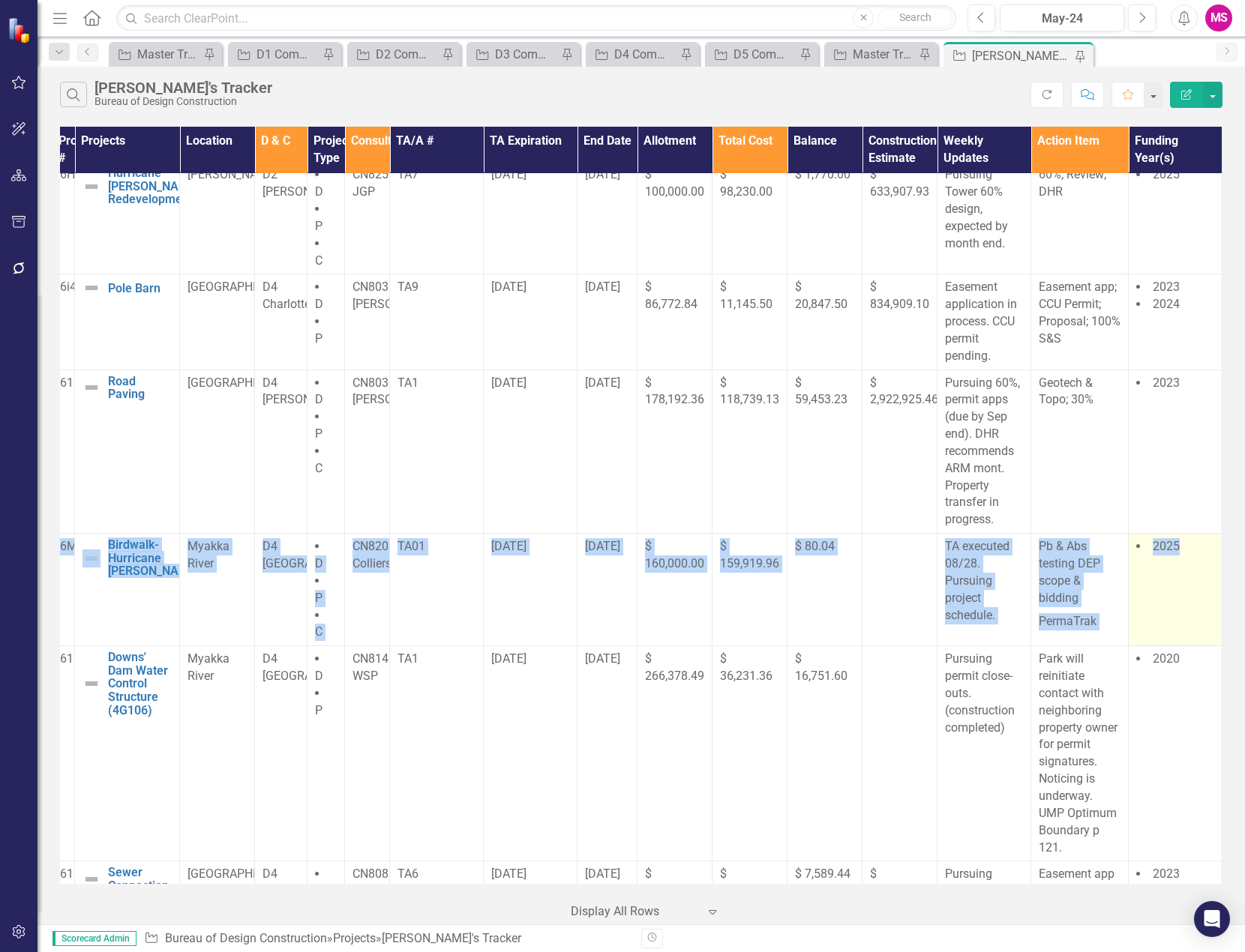
drag, startPoint x: 70, startPoint y: 543, endPoint x: 1199, endPoint y: 582, distance: 1129.7
click at [1199, 582] on tr "6M415 Birdwalk- Hurricane [PERSON_NAME] Edit Edit Project Link Open Element Mya…" at bounding box center [638, 589] width 1170 height 112
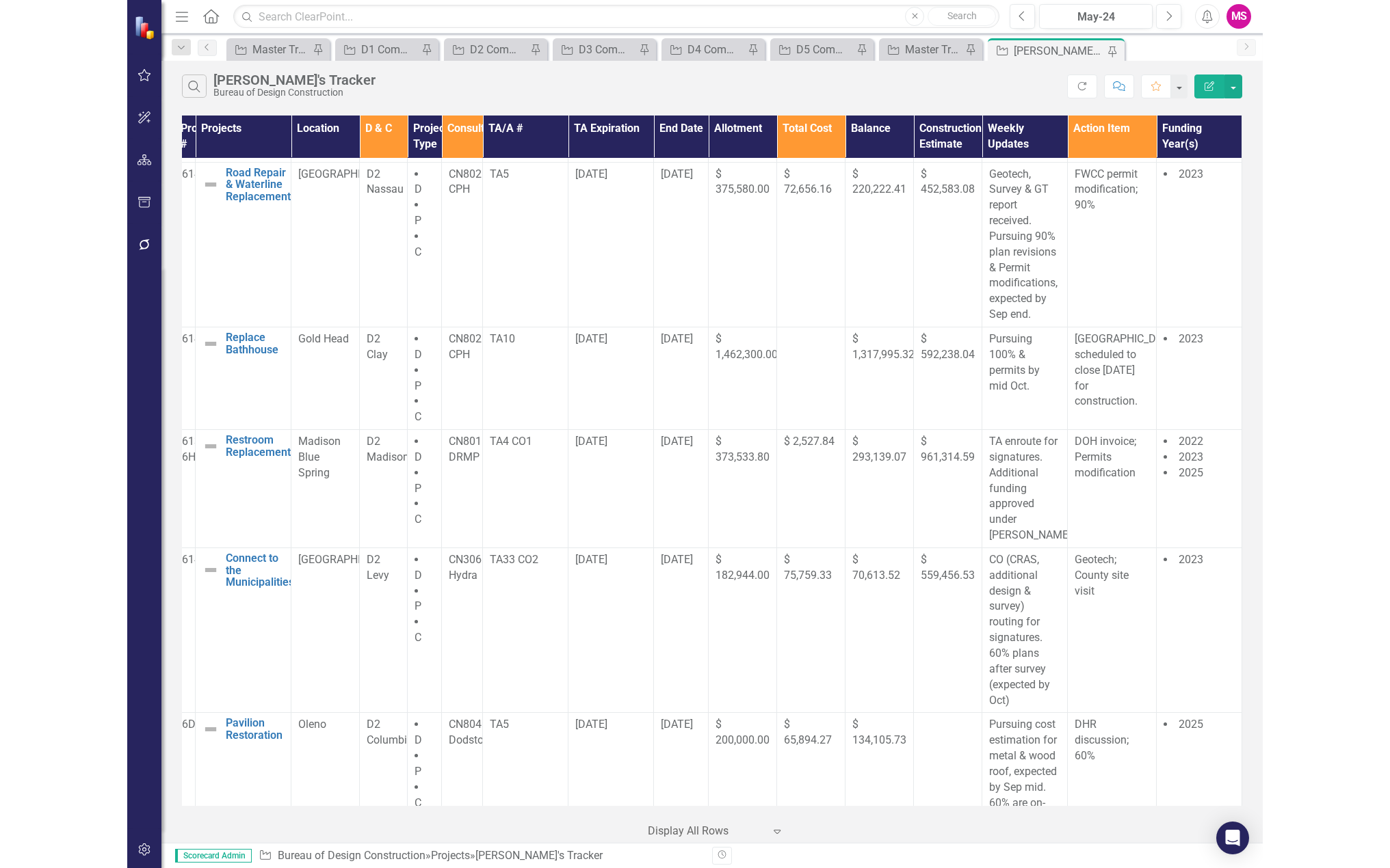
scroll to position [547, 0]
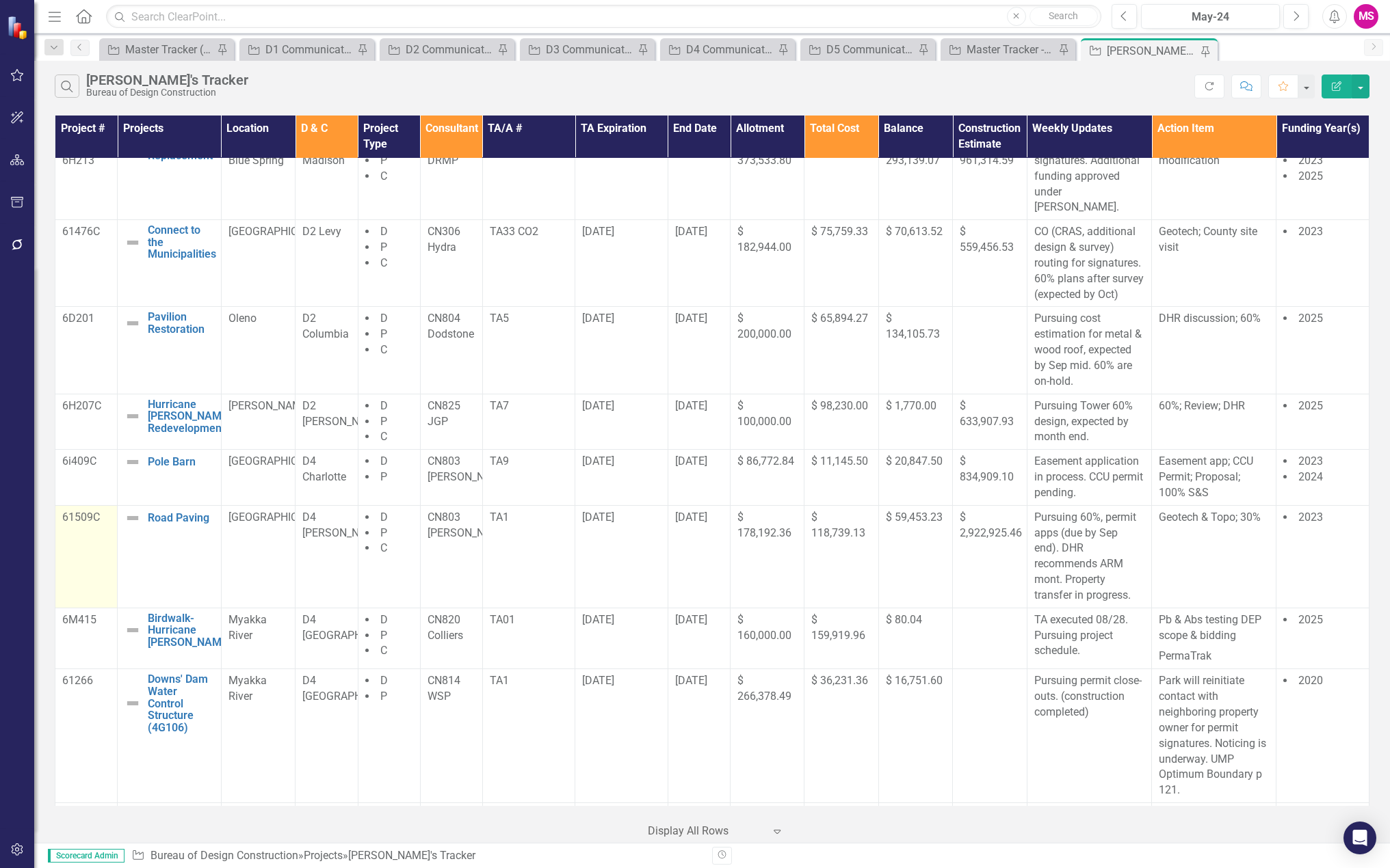
click at [81, 587] on td "61509C" at bounding box center [86, 556] width 62 height 102
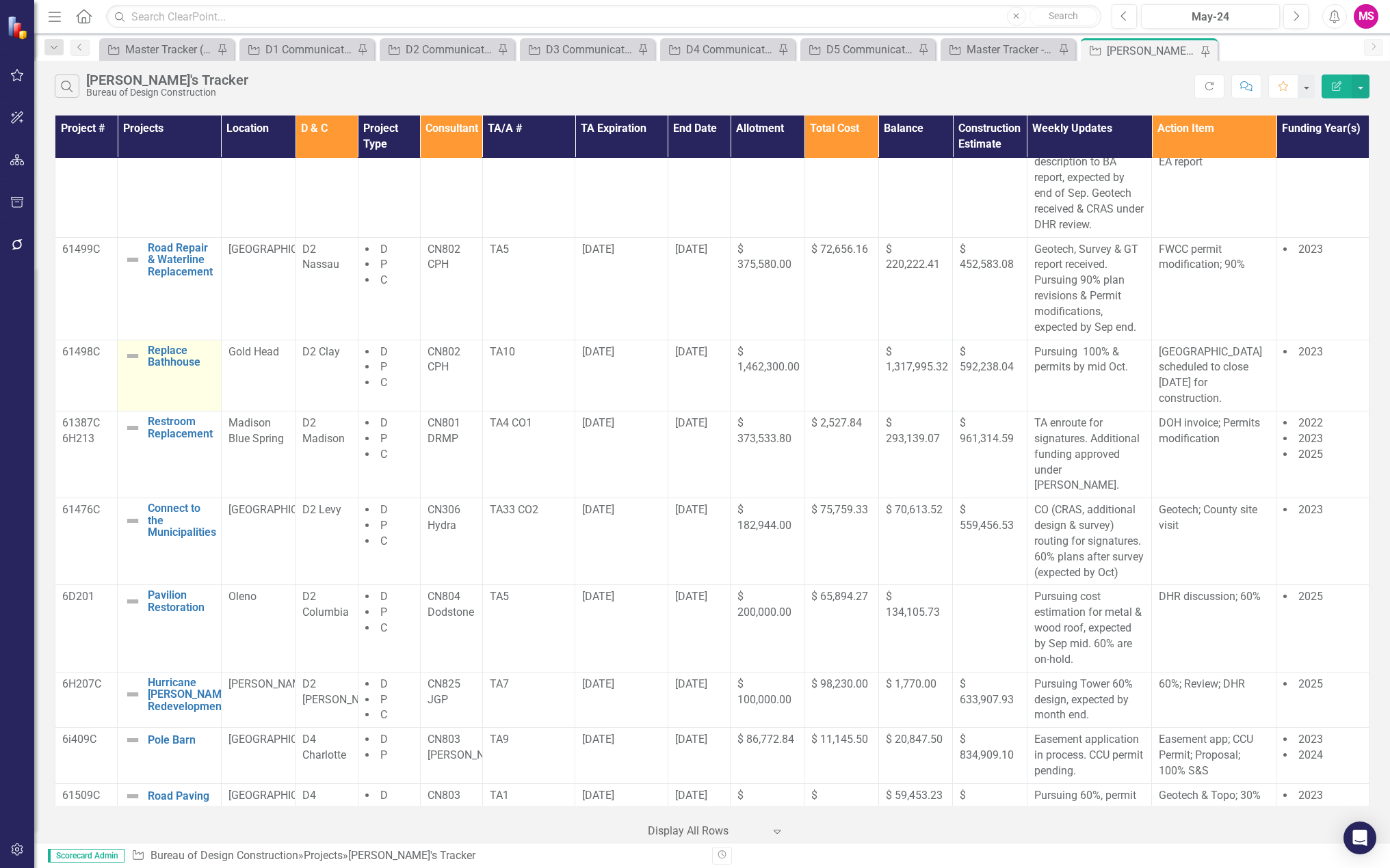
scroll to position [205, 0]
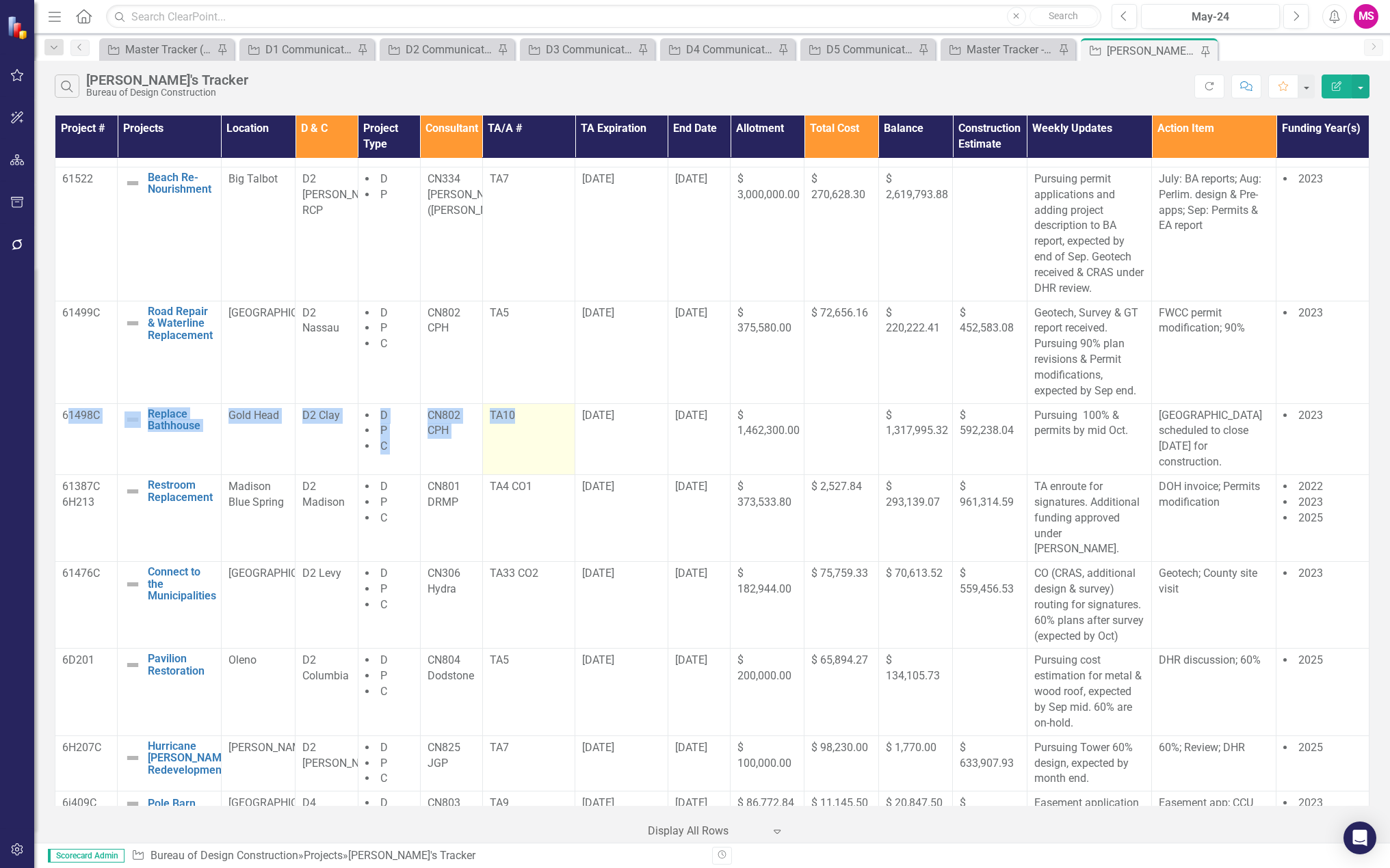
drag, startPoint x: 68, startPoint y: 433, endPoint x: 563, endPoint y: 467, distance: 496.2
click at [563, 467] on tr "61498C Replace Bathhouse Edit Edit Project Link Open Element Gold Head D2 Clay …" at bounding box center [712, 439] width 1314 height 71
click at [482, 438] on td "TA10" at bounding box center [529, 439] width 93 height 71
click at [524, 415] on p "TA10" at bounding box center [529, 416] width 78 height 16
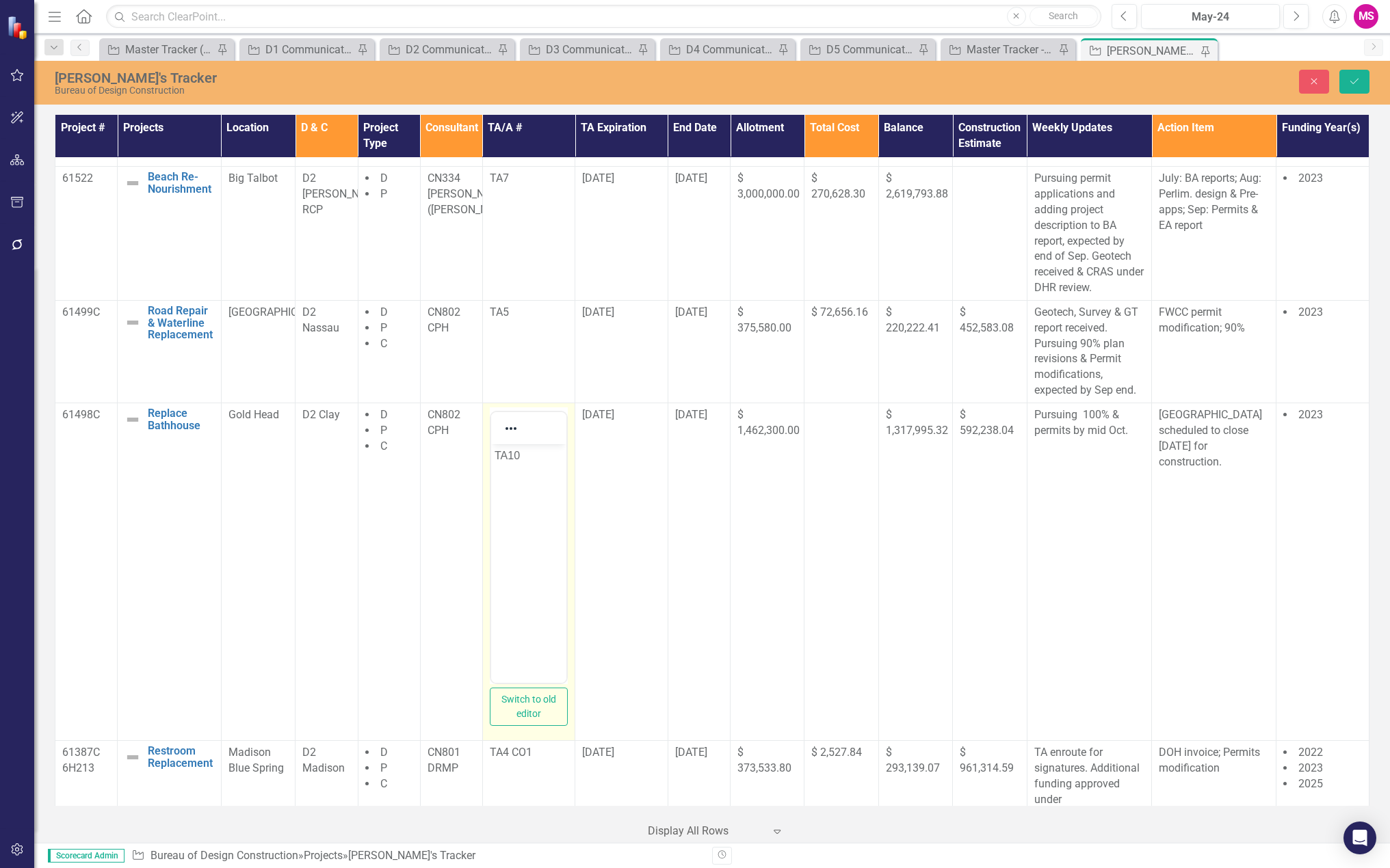
scroll to position [0, 0]
click at [538, 451] on p "TA10" at bounding box center [529, 456] width 69 height 16
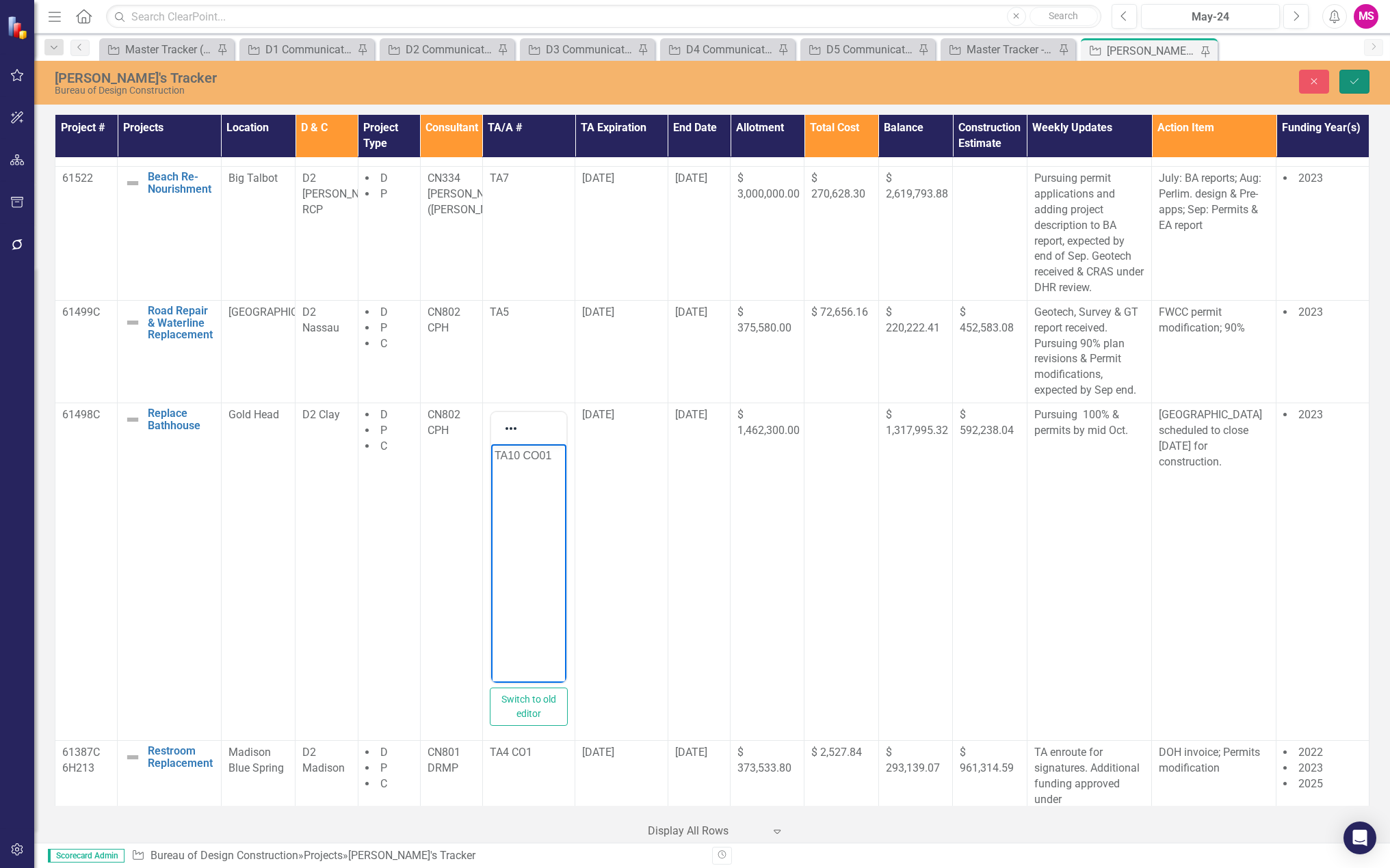
click at [1362, 81] on button "Save" at bounding box center [1354, 82] width 30 height 24
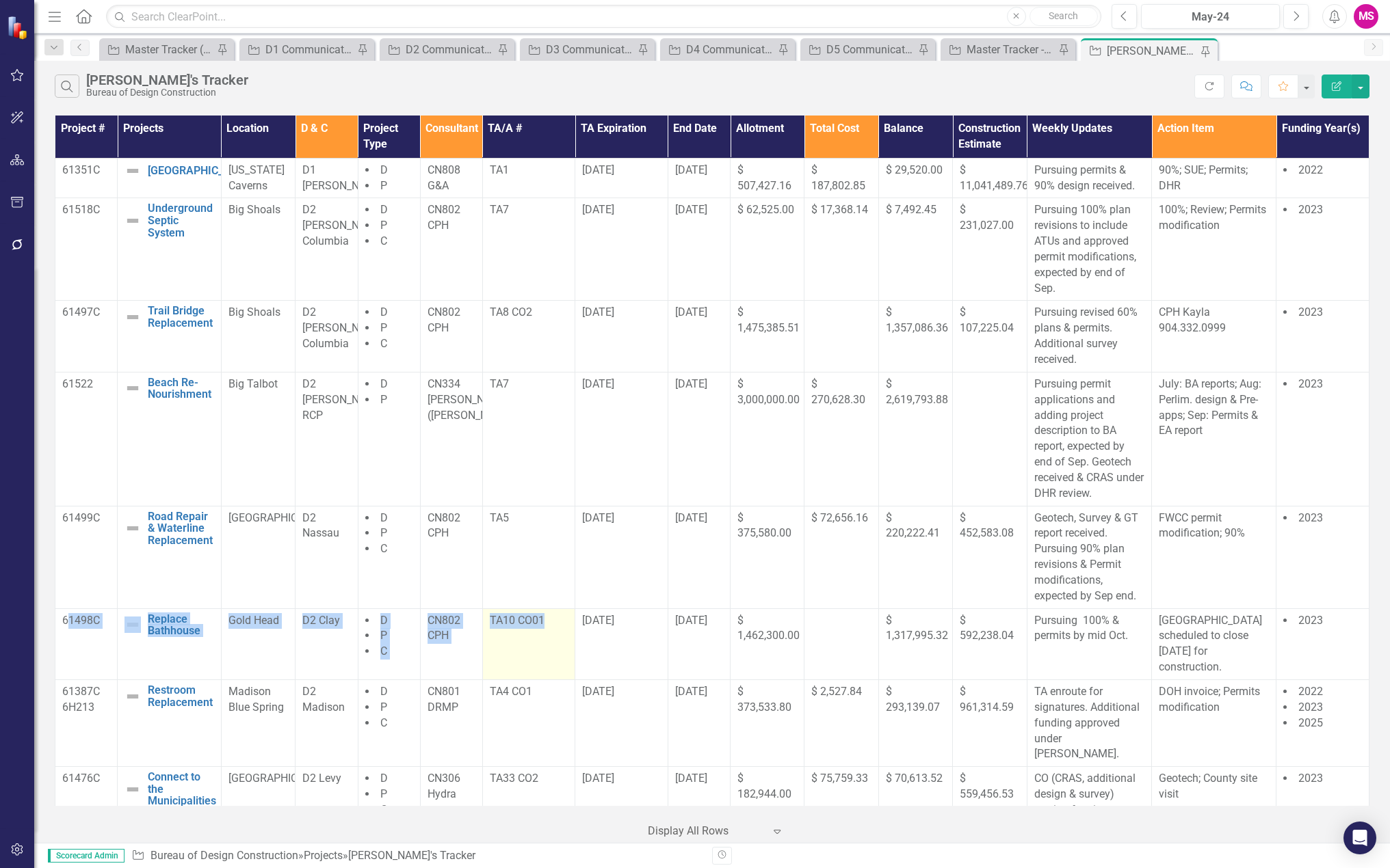
drag, startPoint x: 66, startPoint y: 643, endPoint x: 560, endPoint y: 662, distance: 494.4
click at [560, 662] on tr "61498C Replace Bathhouse Edit Edit Project Link Open Element Gold Head D2 Clay …" at bounding box center [712, 643] width 1314 height 71
click at [533, 621] on p "TA10 CO01" at bounding box center [529, 621] width 78 height 16
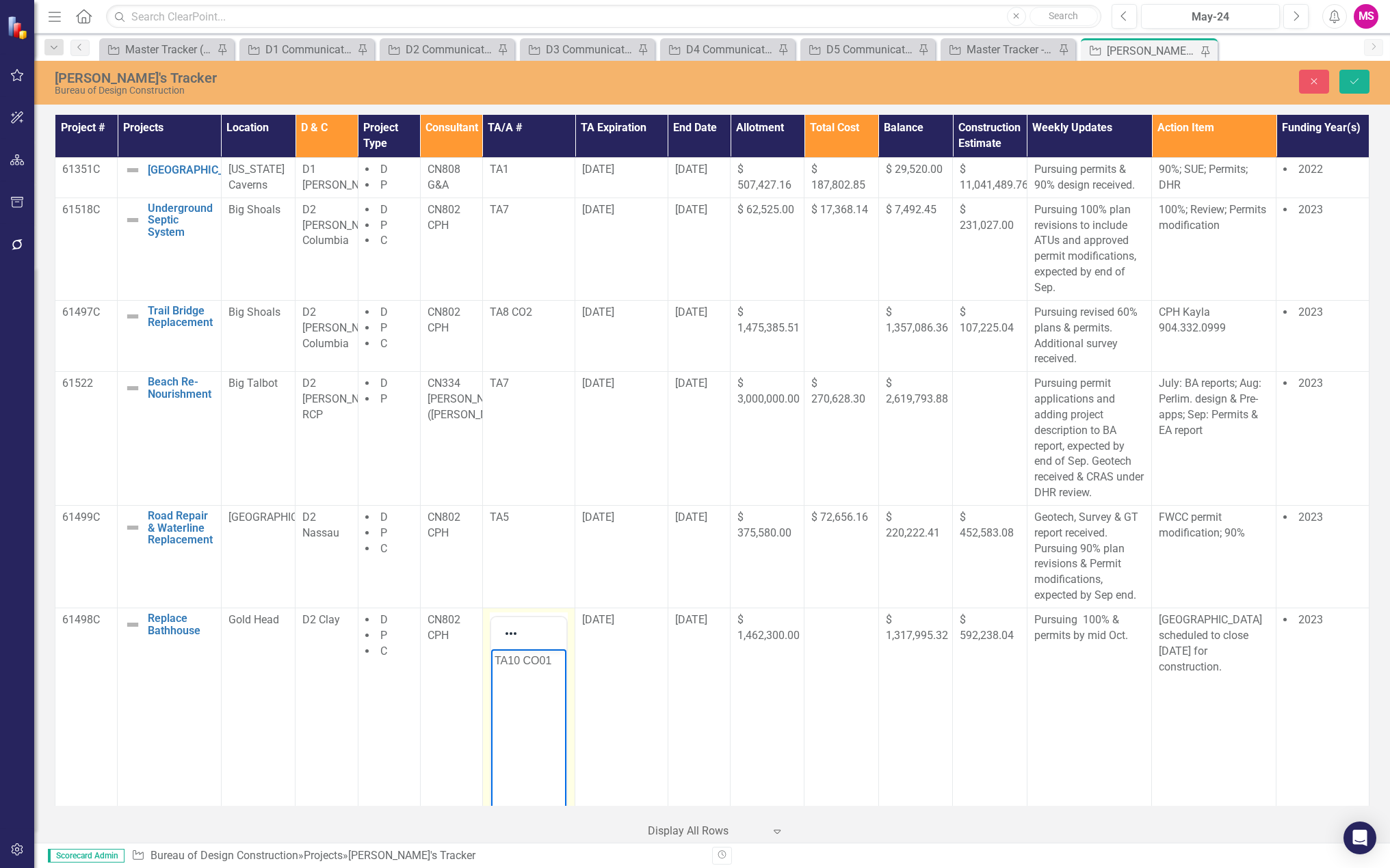
click at [541, 657] on p "TA10 CO01" at bounding box center [529, 660] width 69 height 16
click at [1357, 76] on icon "Save" at bounding box center [1354, 81] width 12 height 10
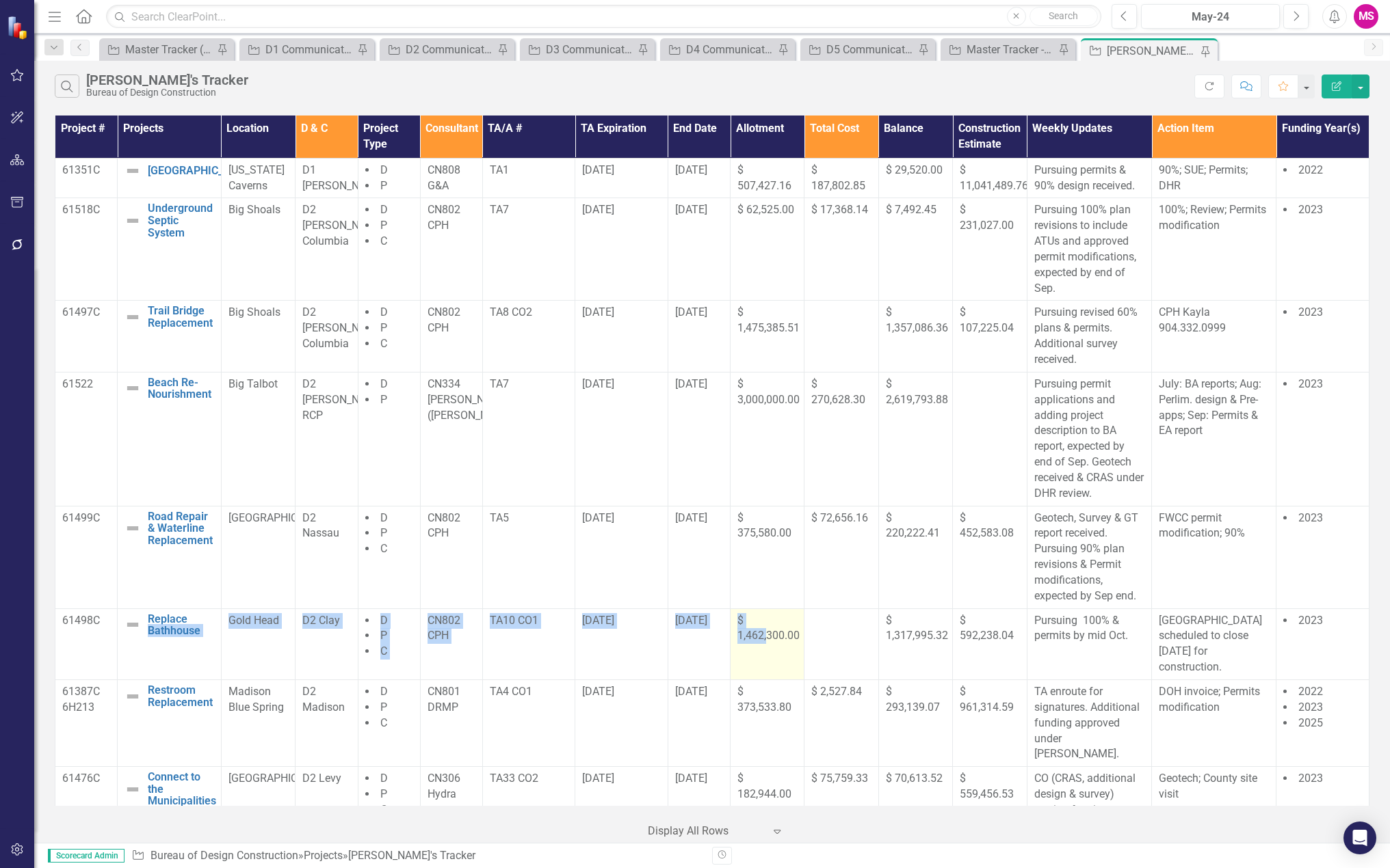
drag, startPoint x: 621, startPoint y: 668, endPoint x: 762, endPoint y: 664, distance: 141.1
click at [762, 664] on tr "61498C Replace Bathhouse Edit Edit Project Link Open Element Gold Head D2 Clay …" at bounding box center [712, 643] width 1314 height 71
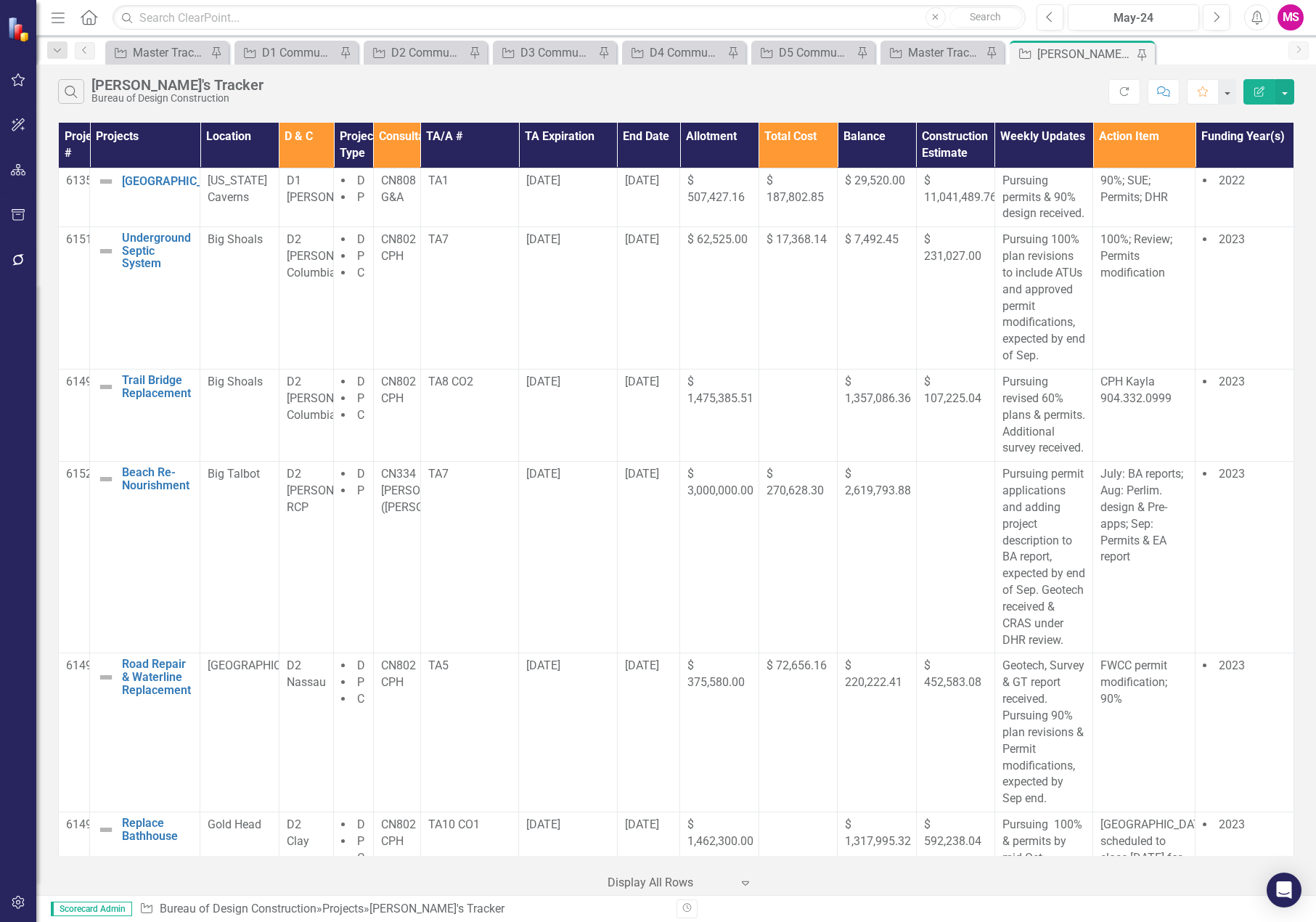
click at [0, 667] on div at bounding box center [18, 581] width 36 height 597
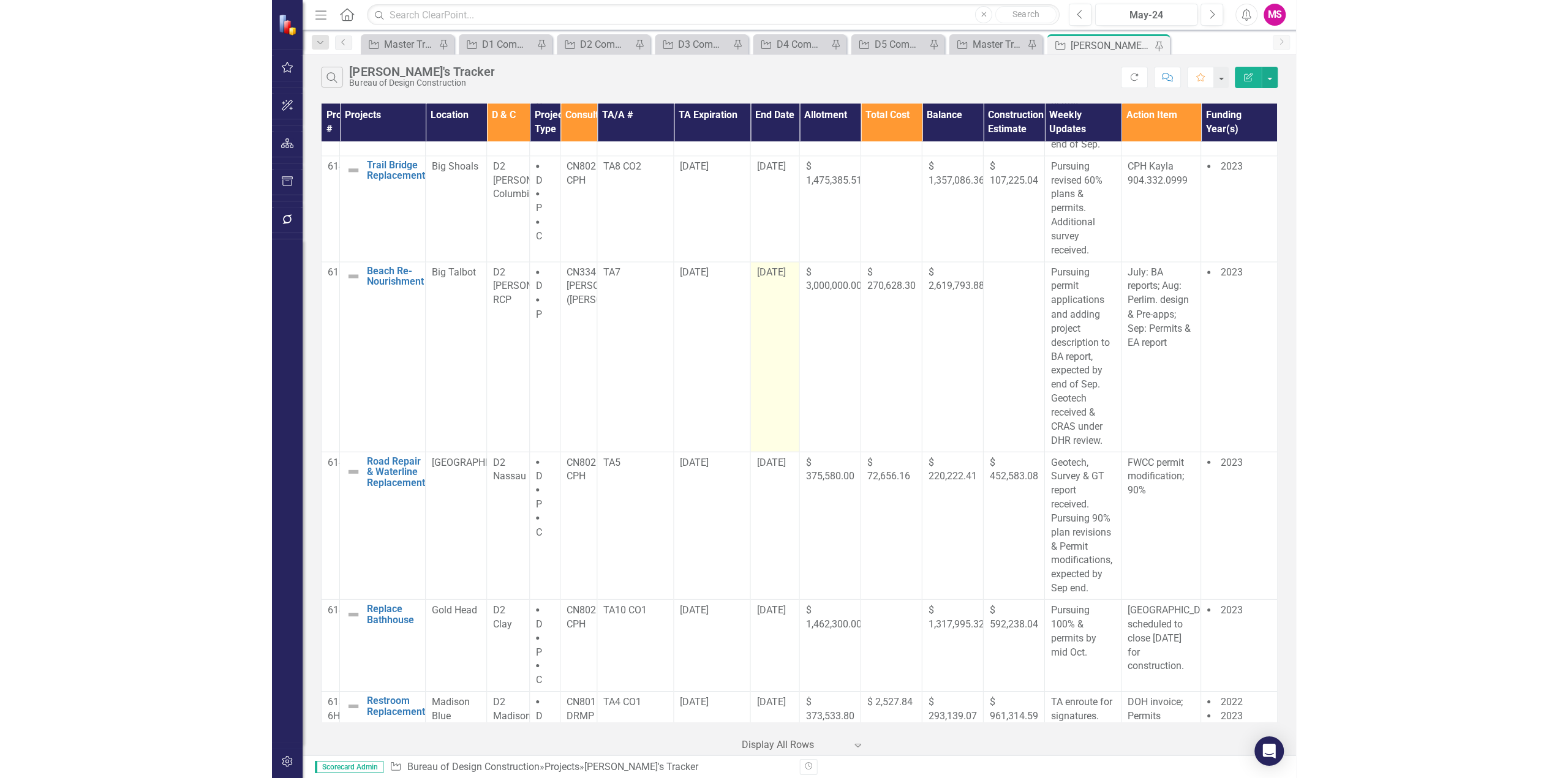
scroll to position [245, 0]
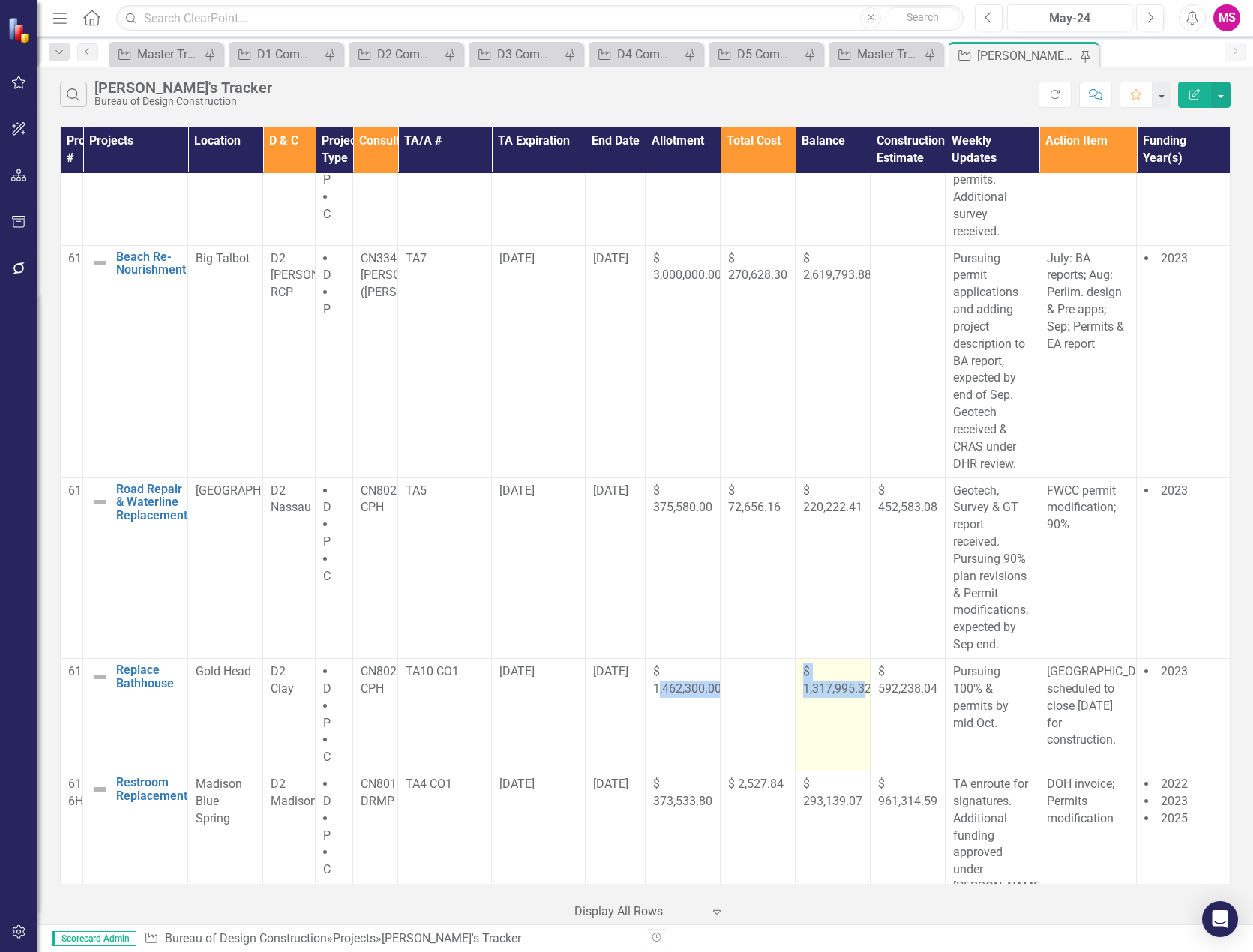
drag, startPoint x: 660, startPoint y: 704, endPoint x: 865, endPoint y: 713, distance: 205.2
click at [865, 713] on tr "61498C Replace Bathhouse Edit Edit Project Link Open Element Gold Head D2 Clay …" at bounding box center [645, 714] width 1170 height 112
click at [845, 709] on td "$ 1,317,995.32" at bounding box center [833, 714] width 75 height 112
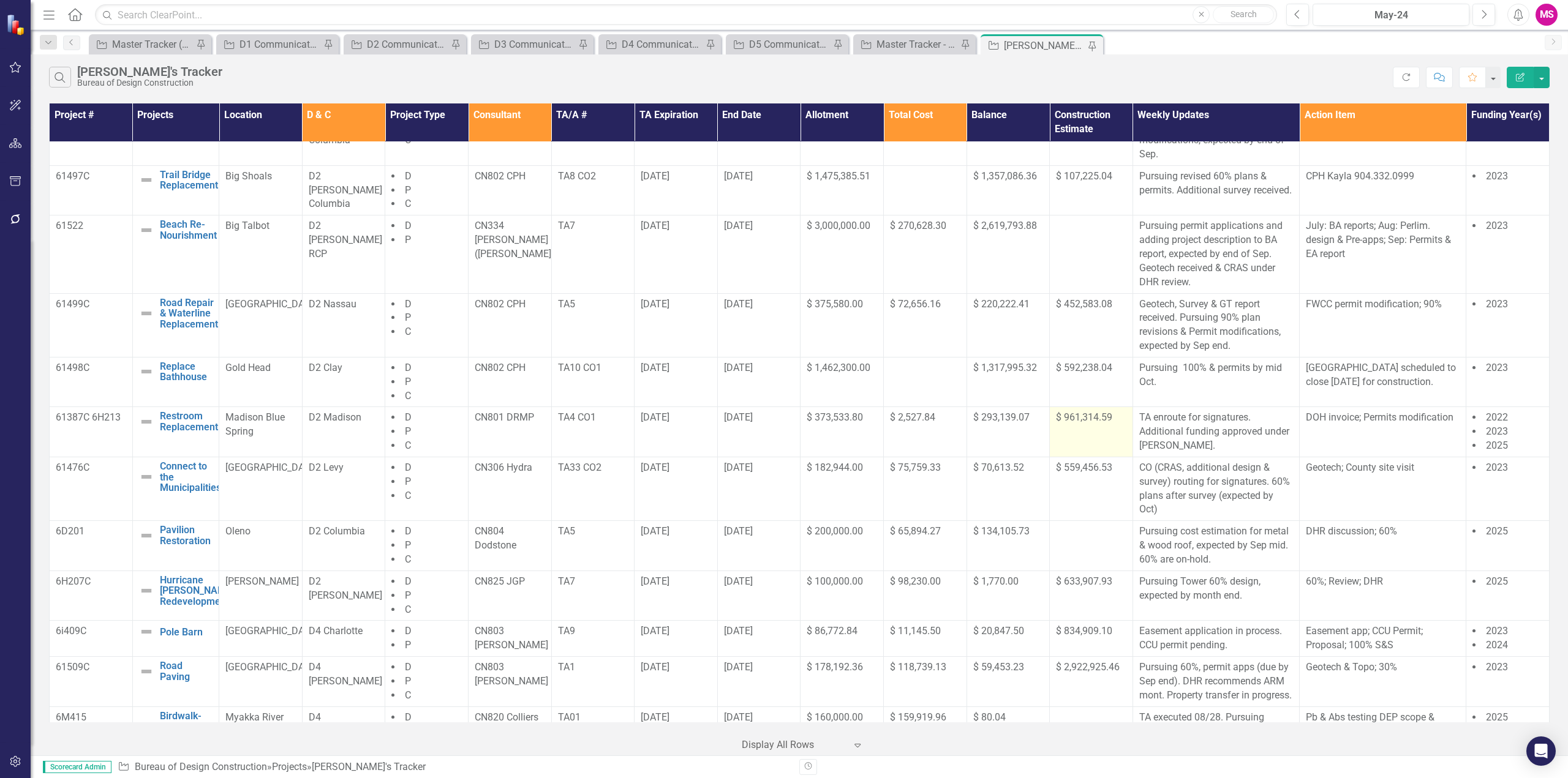
scroll to position [0, 0]
